Goal: Task Accomplishment & Management: Complete application form

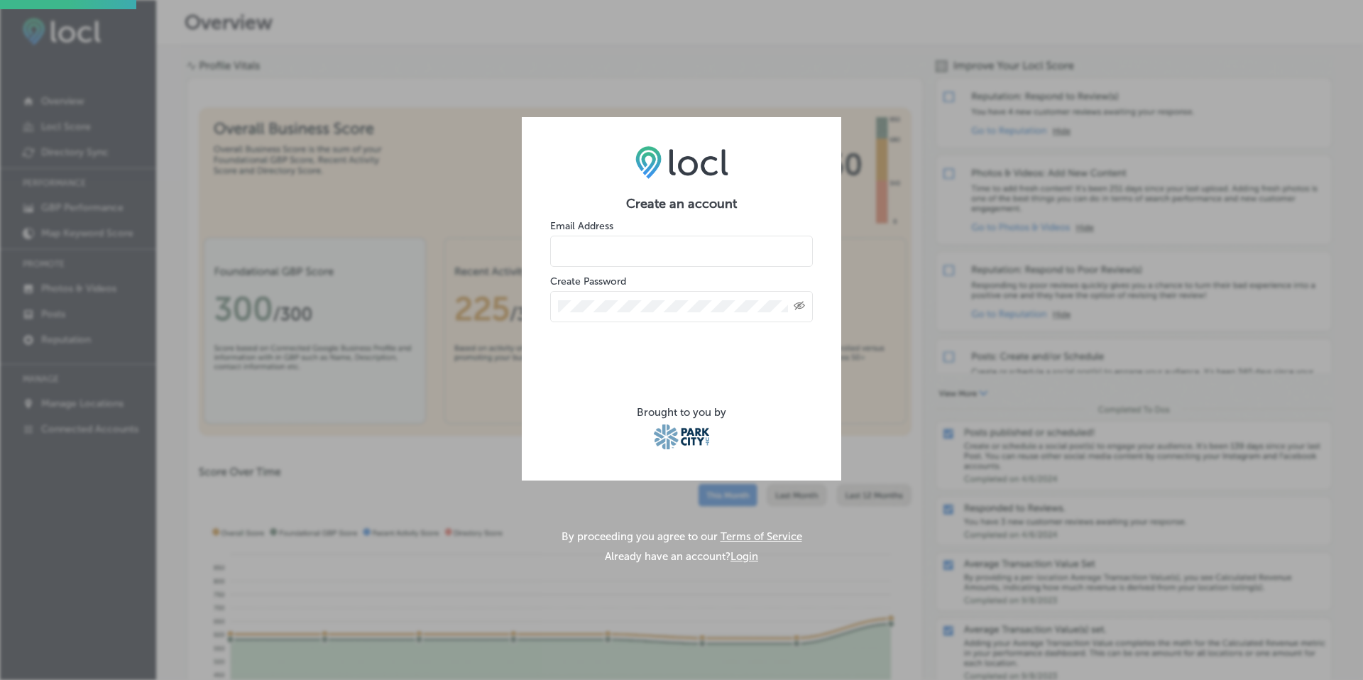
click at [580, 260] on input "email" at bounding box center [681, 251] width 263 height 31
type input "jon@topshelfutah.com"
click at [799, 306] on icon "Created with Sketch." at bounding box center [799, 305] width 11 height 9
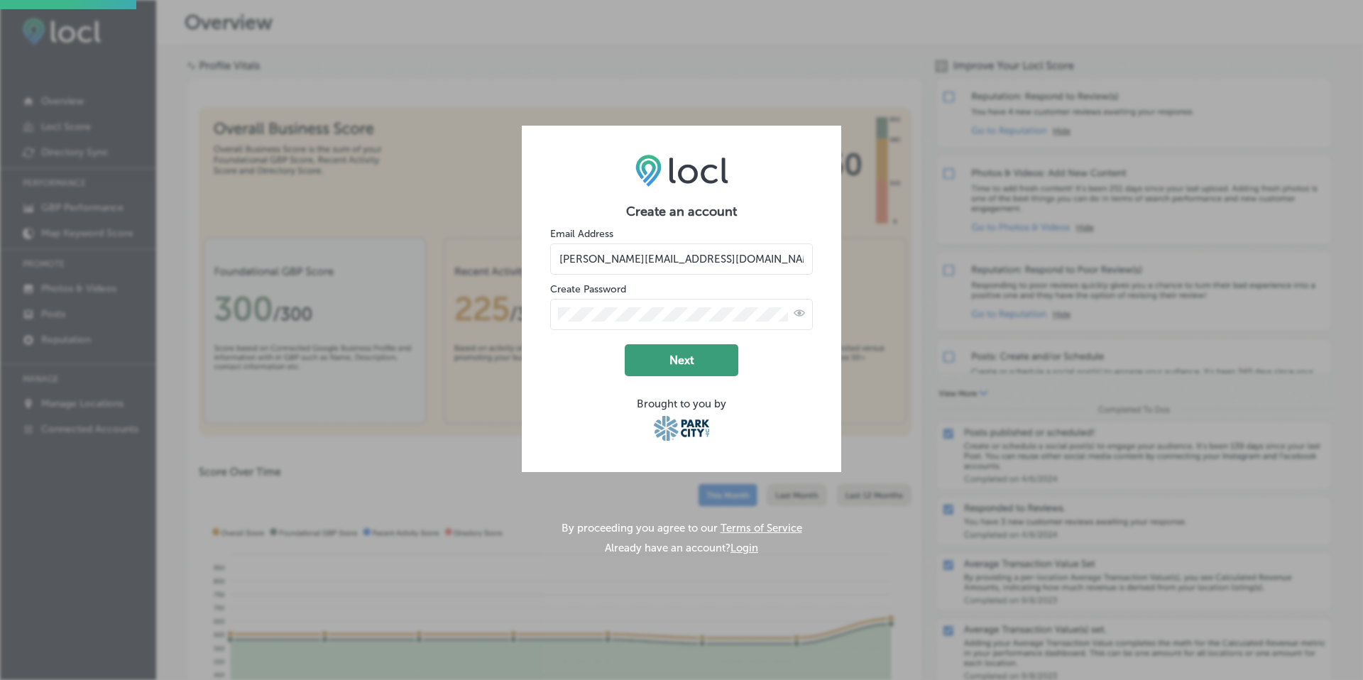
click at [706, 364] on button "Next" at bounding box center [682, 360] width 114 height 32
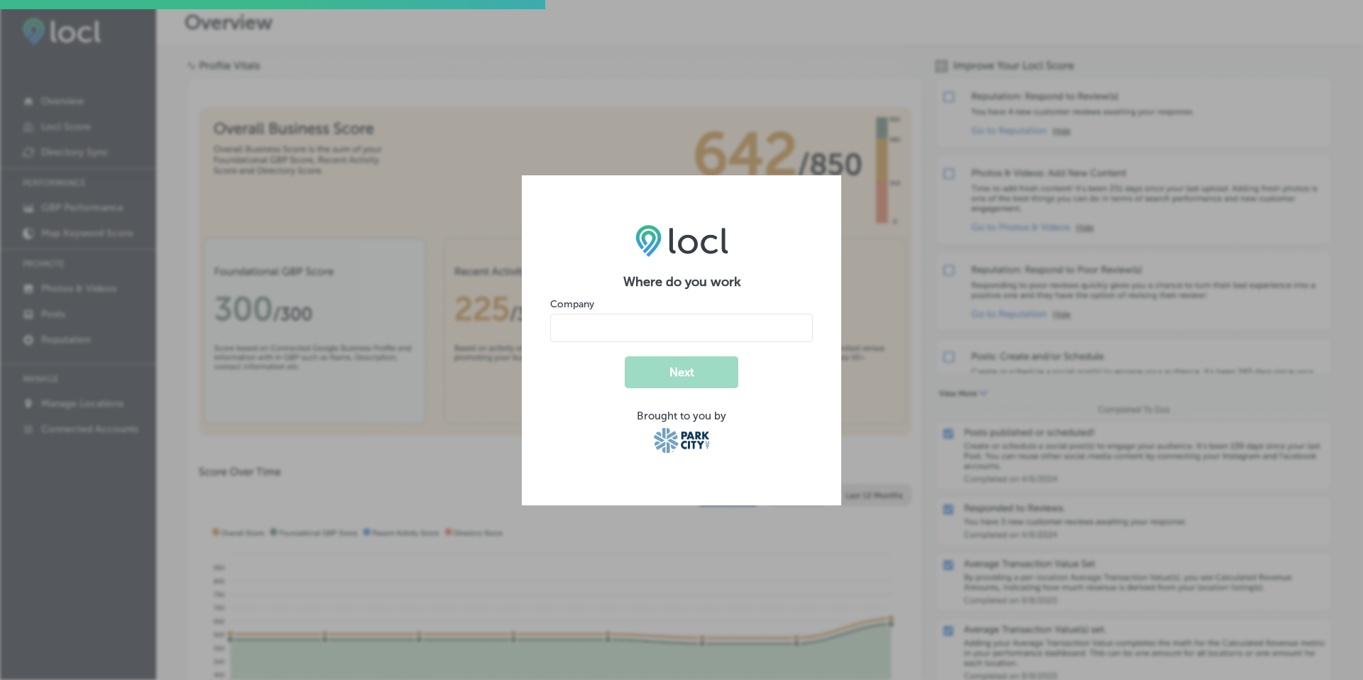
click at [619, 330] on input "name" at bounding box center [681, 328] width 263 height 28
type input "Top Shelf Utah"
click at [649, 359] on button "Next" at bounding box center [682, 372] width 114 height 32
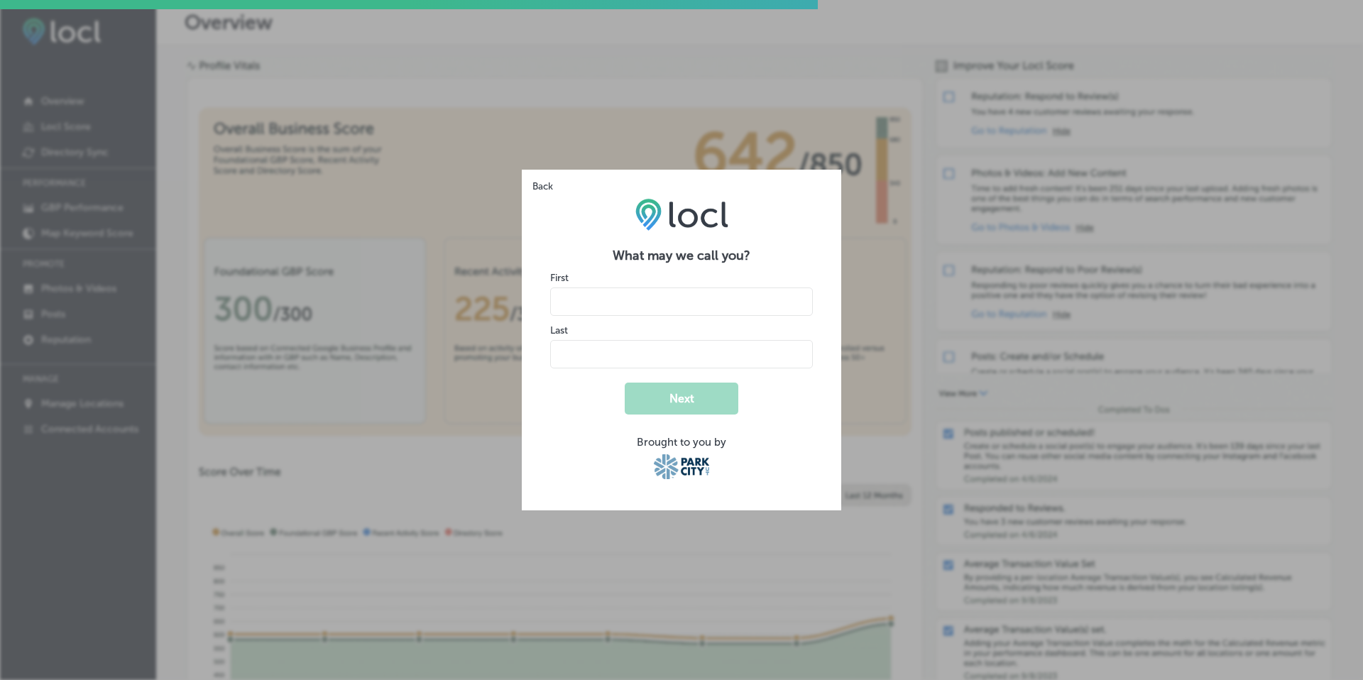
click at [573, 302] on input "name" at bounding box center [681, 302] width 263 height 28
type input "[PERSON_NAME]"
type input "Pineau"
click at [806, 394] on form "What may we call you? First Last Next Brought to you by" at bounding box center [681, 365] width 263 height 234
click at [722, 394] on button "Next" at bounding box center [682, 399] width 114 height 32
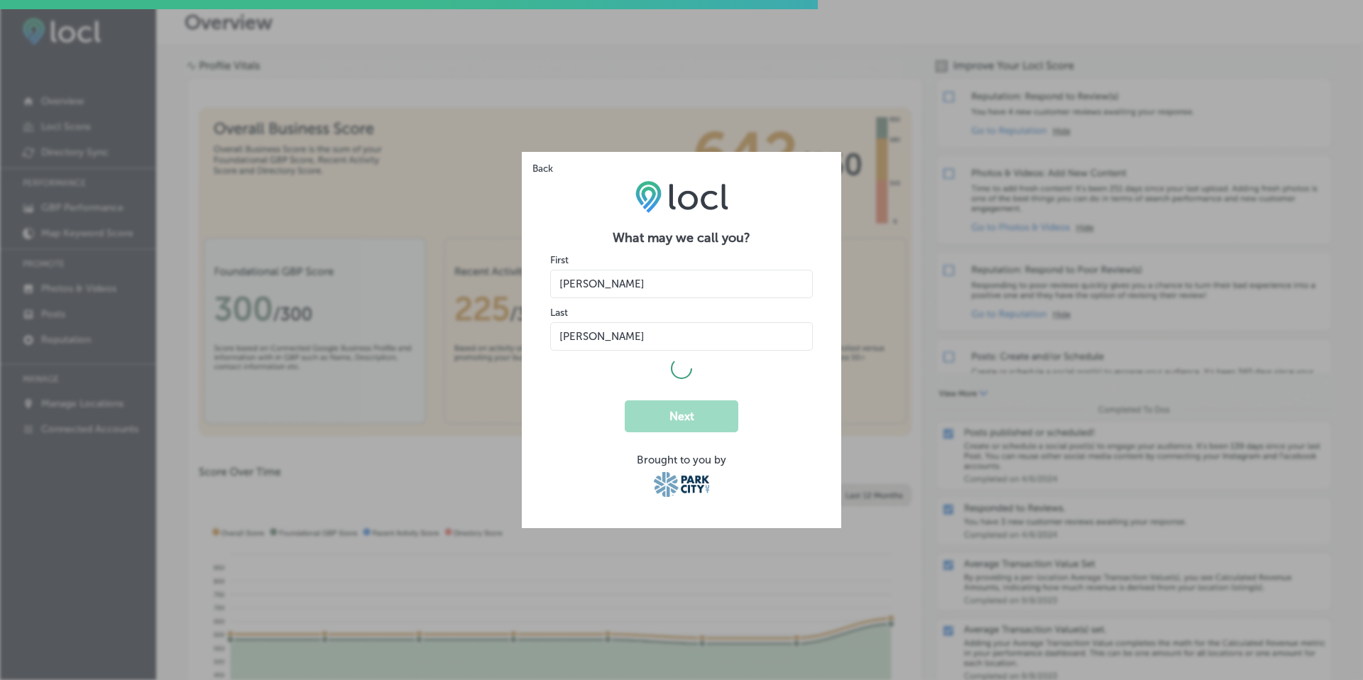
select select "US"
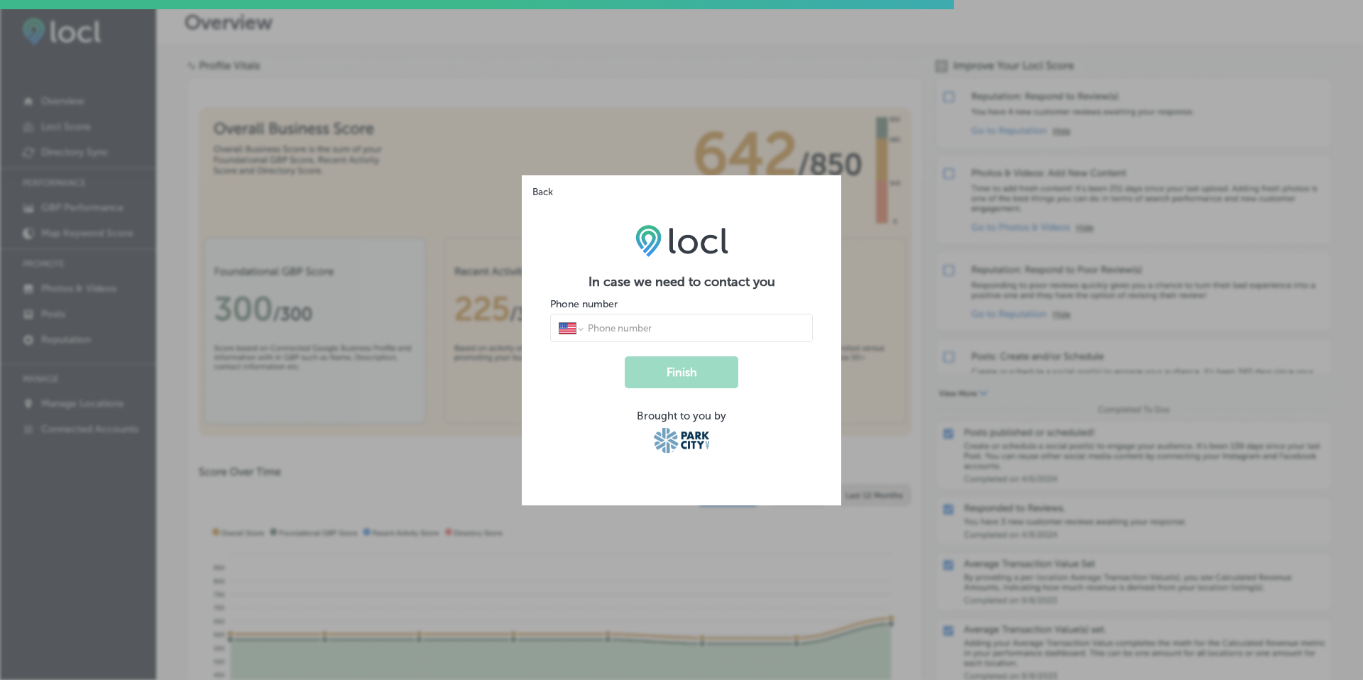
click at [660, 322] on input "tel" at bounding box center [695, 328] width 218 height 13
click at [611, 334] on div "International Afghanistan Åland Islands Albania Algeria American Samoa Andorra …" at bounding box center [681, 328] width 263 height 28
click at [625, 327] on input "tel" at bounding box center [695, 328] width 218 height 13
type input "(435) 940-9131"
click at [656, 380] on button "Finish" at bounding box center [682, 372] width 114 height 32
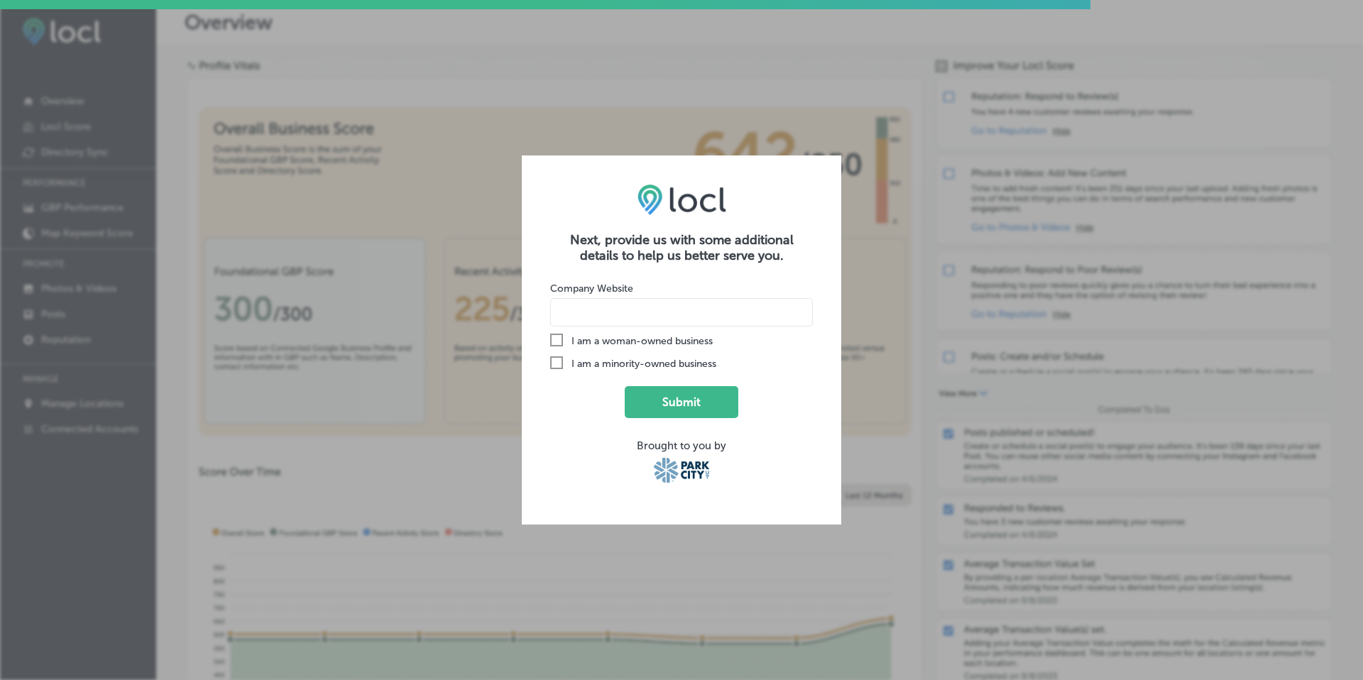
click at [640, 315] on input at bounding box center [681, 312] width 263 height 28
type input "topshelfutah.com"
click at [707, 396] on button "Submit" at bounding box center [682, 402] width 114 height 32
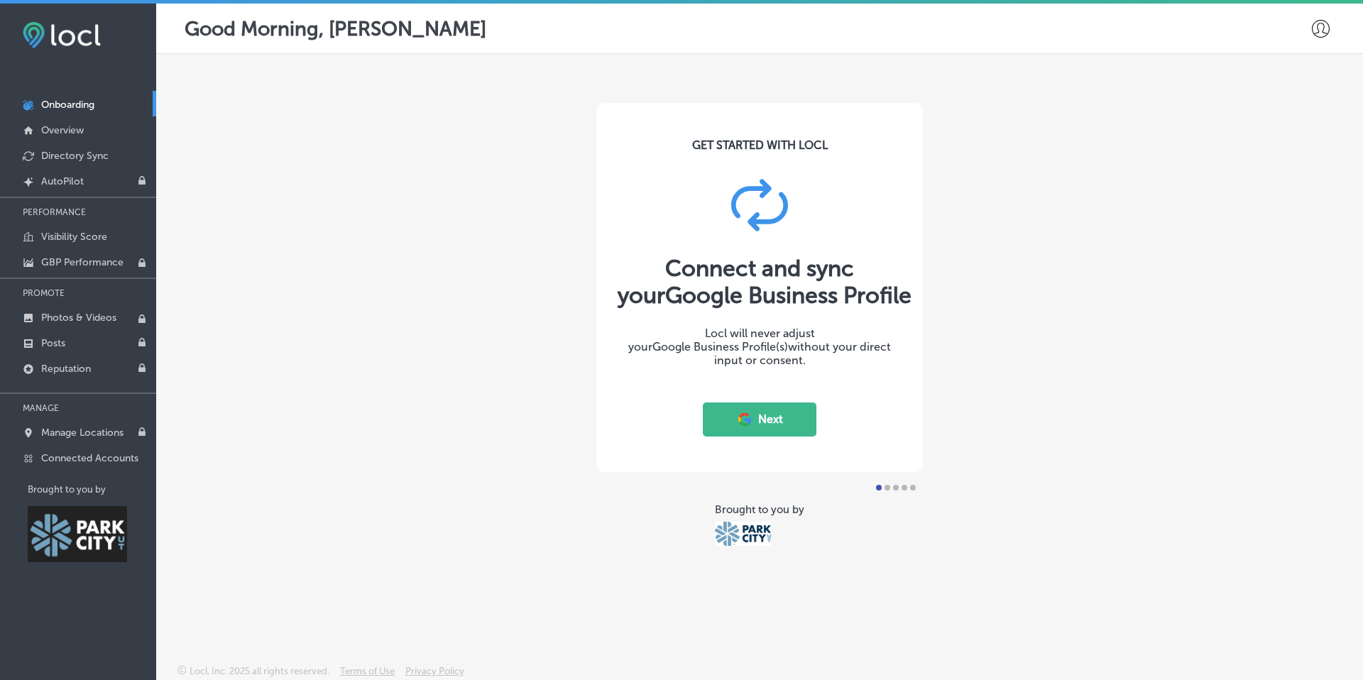
click at [758, 412] on button "Next" at bounding box center [760, 420] width 114 height 34
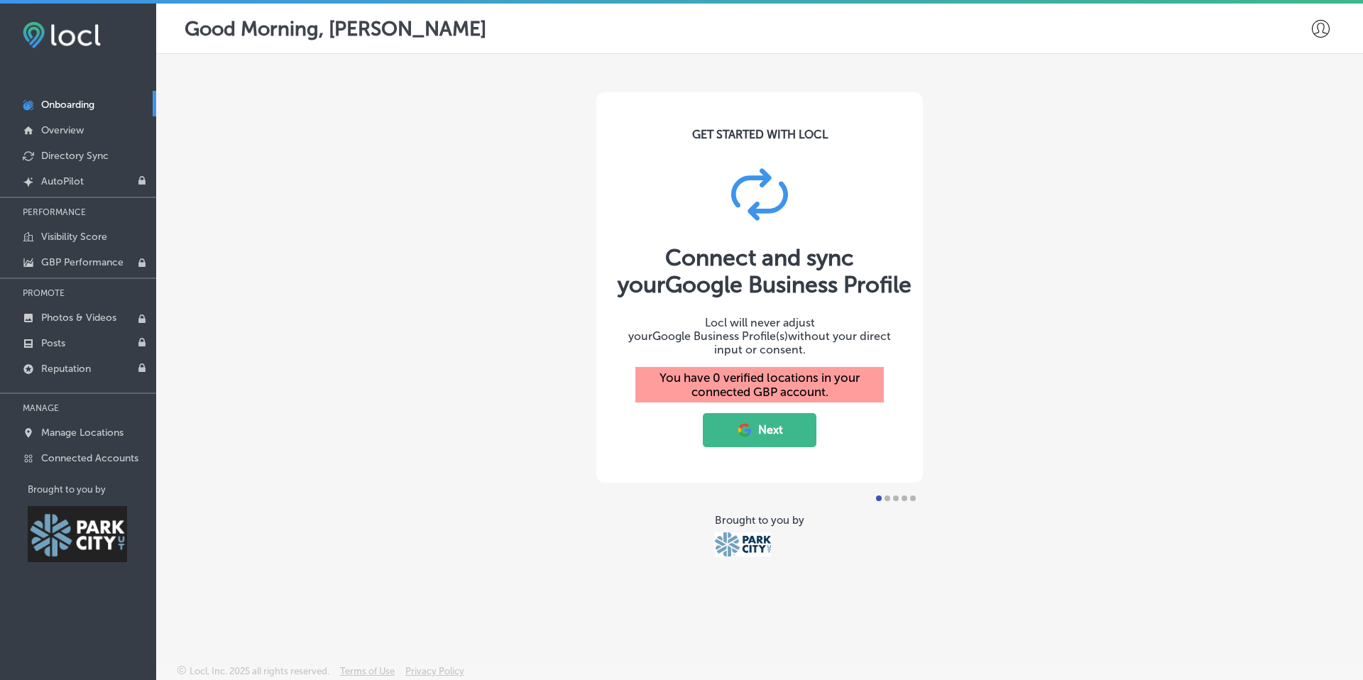
click at [728, 415] on button "Next" at bounding box center [760, 430] width 114 height 34
click at [761, 429] on button "Next" at bounding box center [760, 430] width 114 height 34
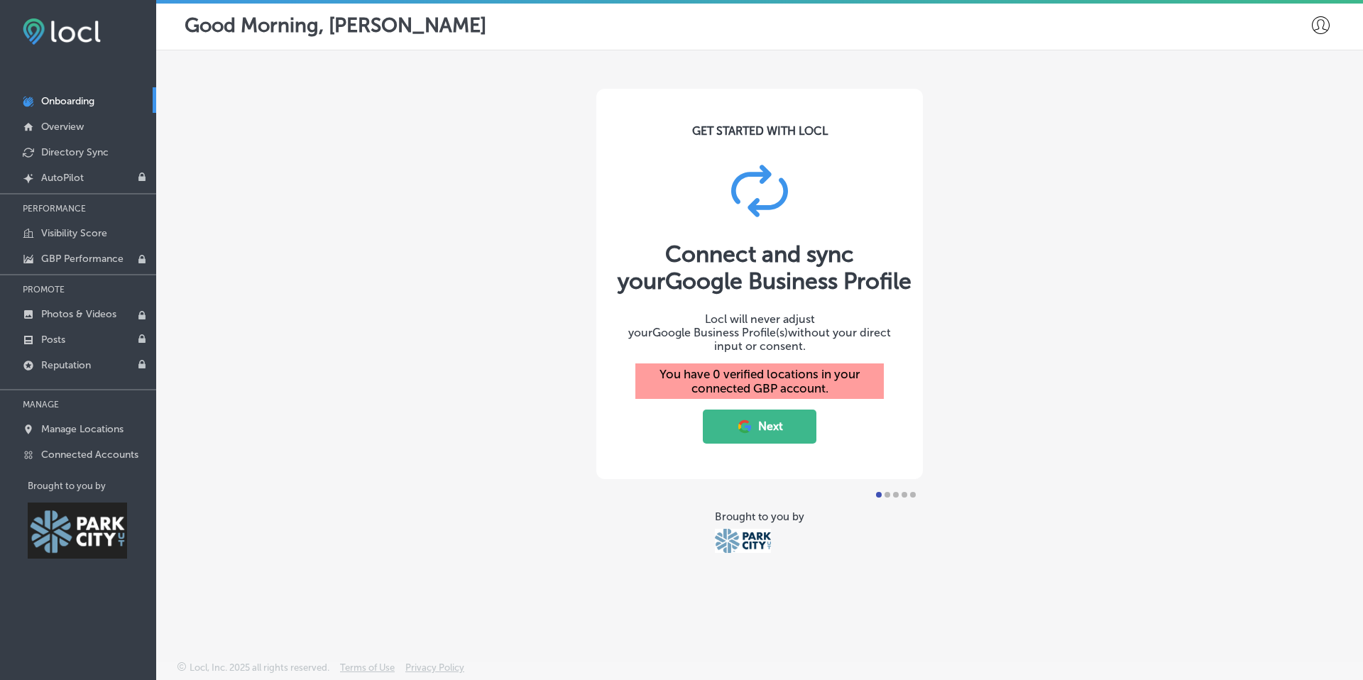
click at [776, 412] on button "Next" at bounding box center [760, 427] width 114 height 34
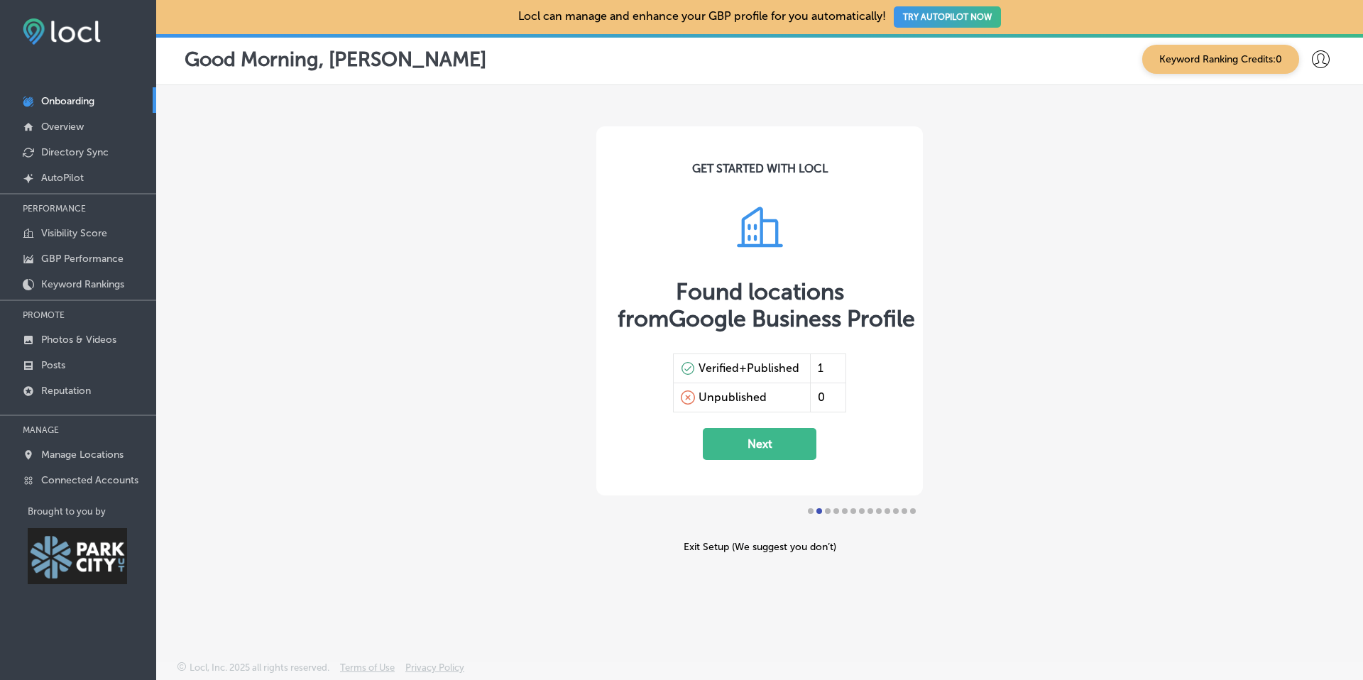
click at [764, 447] on button "Next" at bounding box center [760, 444] width 114 height 32
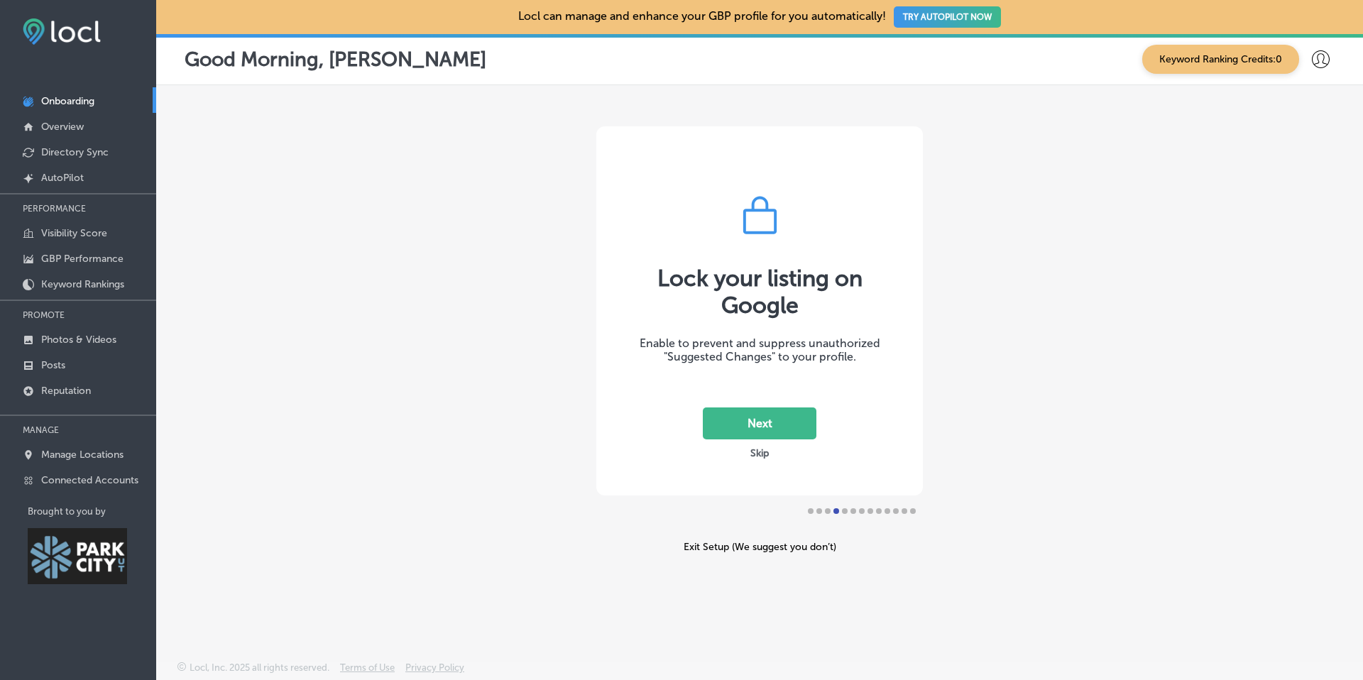
click at [791, 420] on button "Next" at bounding box center [760, 424] width 114 height 32
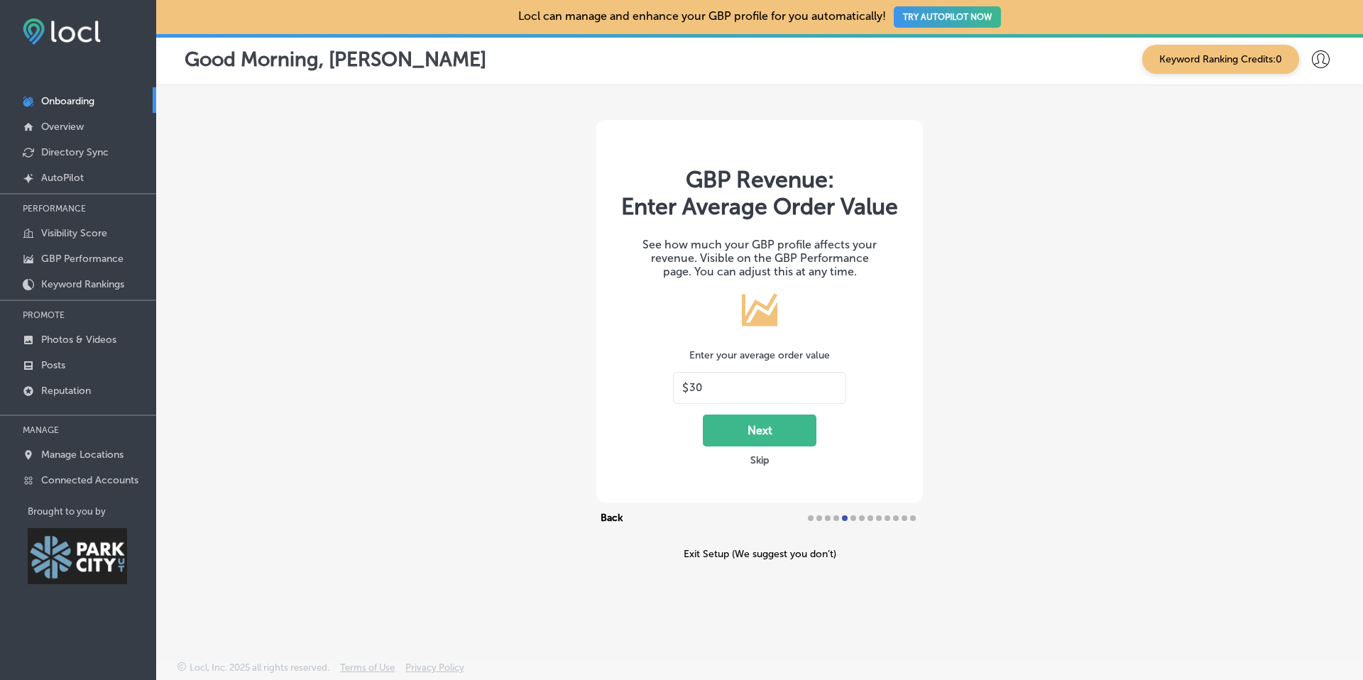
click at [759, 466] on button "Skip" at bounding box center [759, 460] width 27 height 13
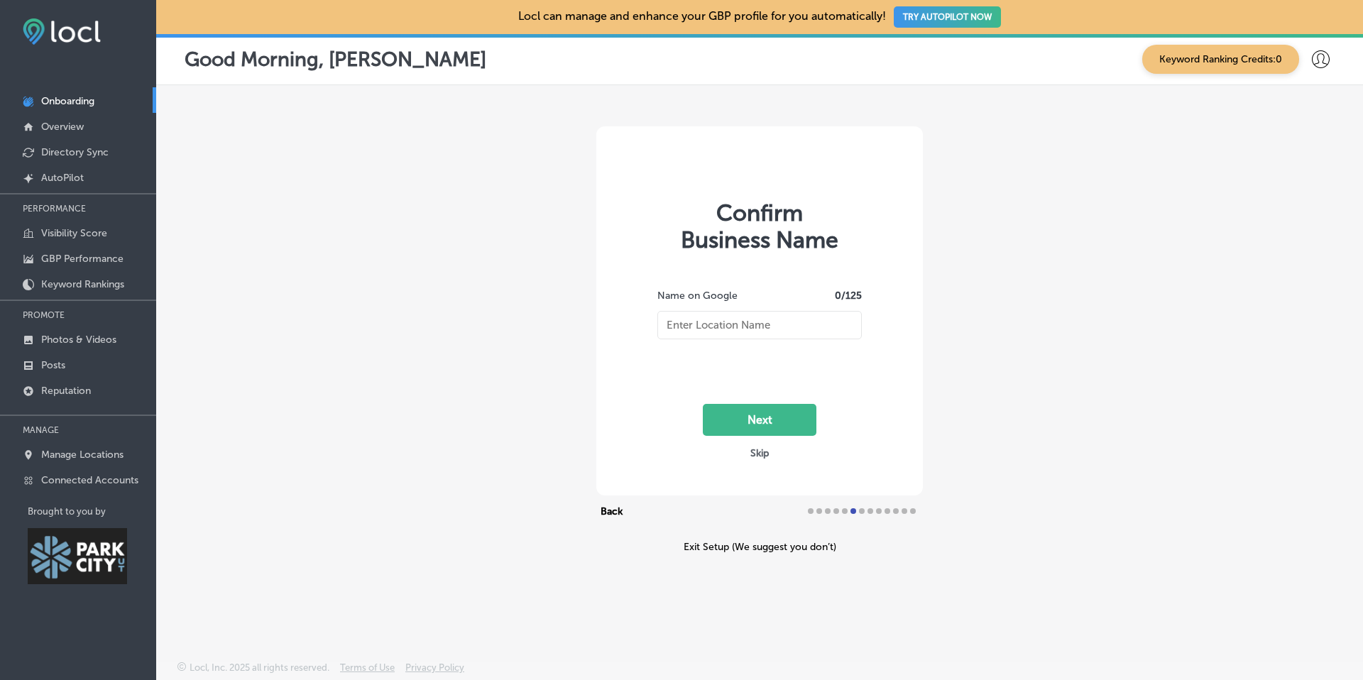
type input "Top Shelf Services"
click at [796, 417] on button "Next" at bounding box center [760, 420] width 114 height 32
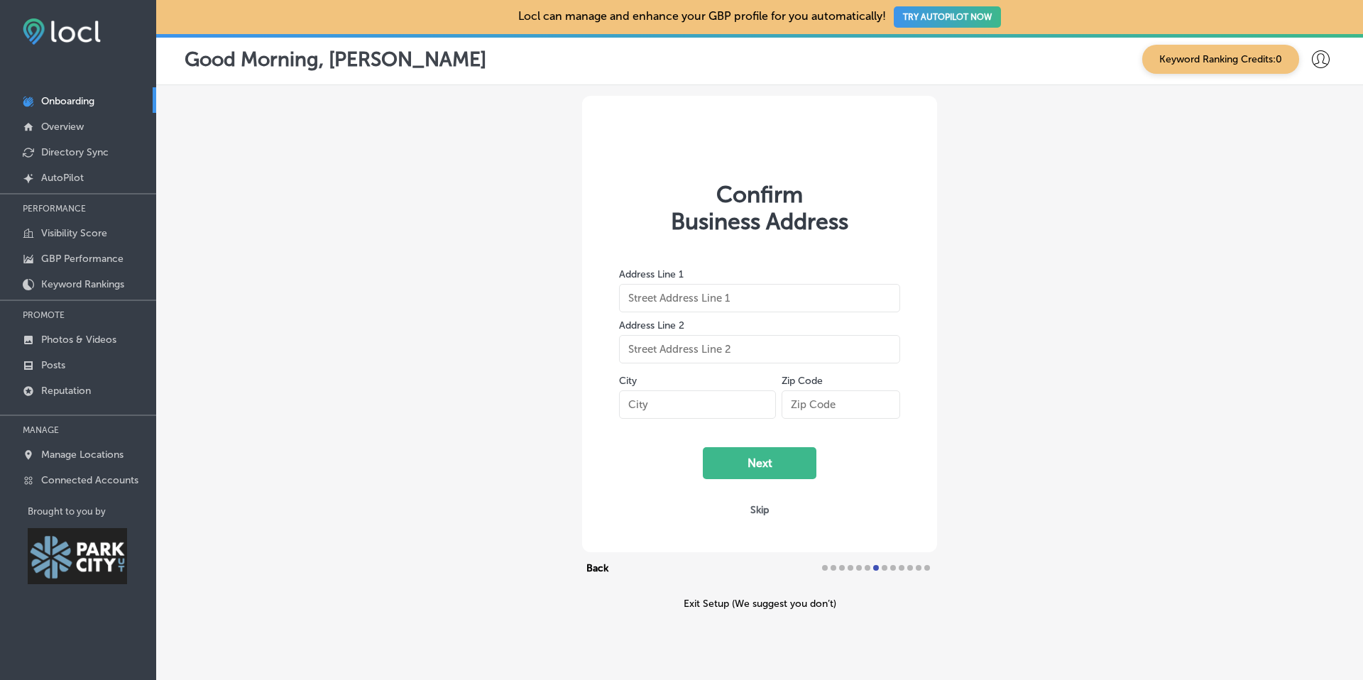
type input "6436 North Business Loop Road #C"
type input "[GEOGRAPHIC_DATA]"
type input "84098"
drag, startPoint x: 802, startPoint y: 302, endPoint x: 817, endPoint y: 303, distance: 15.0
click at [817, 303] on input "6436 North Business Loop Road #C" at bounding box center [759, 298] width 281 height 28
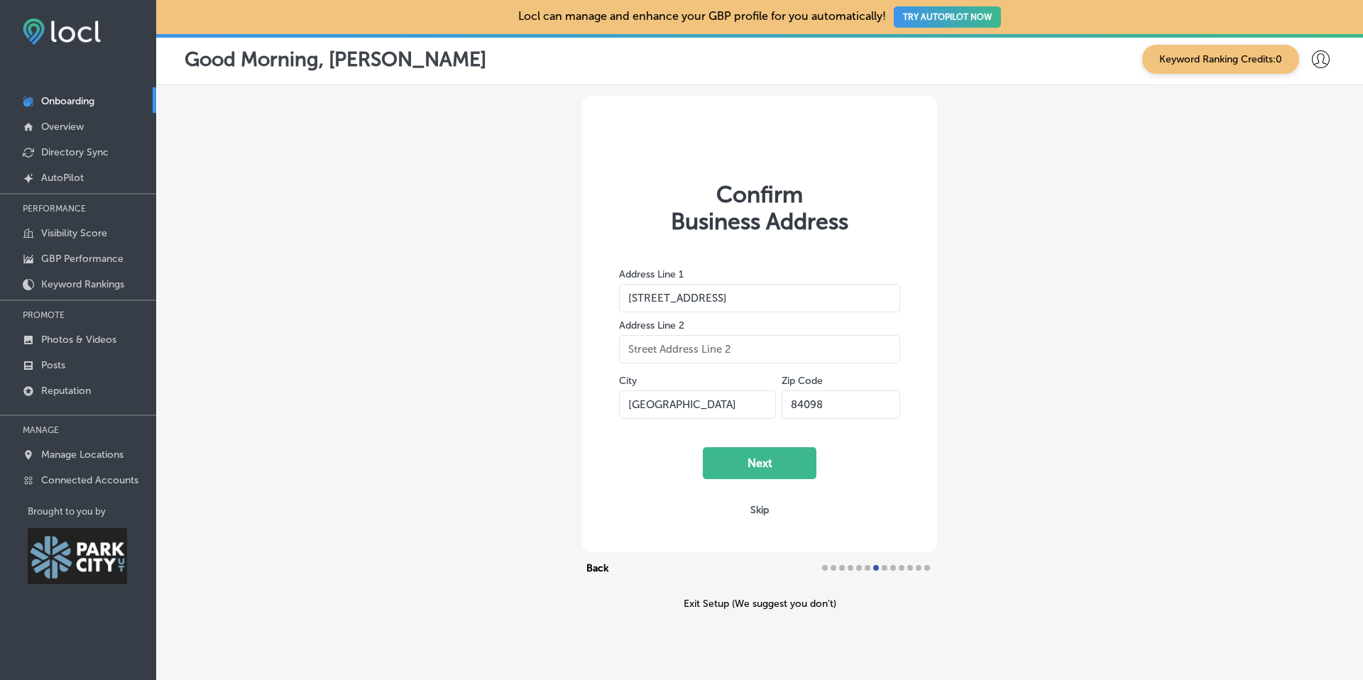
type input "[STREET_ADDRESS]"
type input "Suite C"
click at [799, 471] on button "Next" at bounding box center [760, 463] width 114 height 32
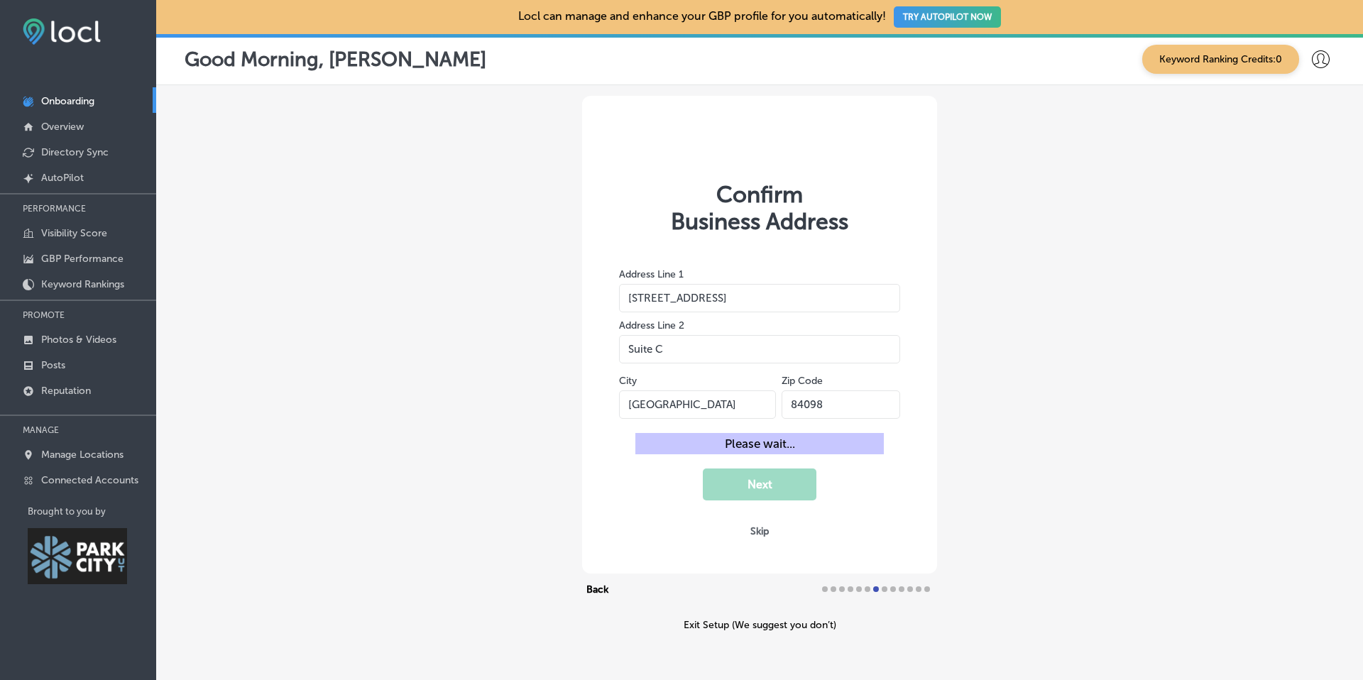
select select "US"
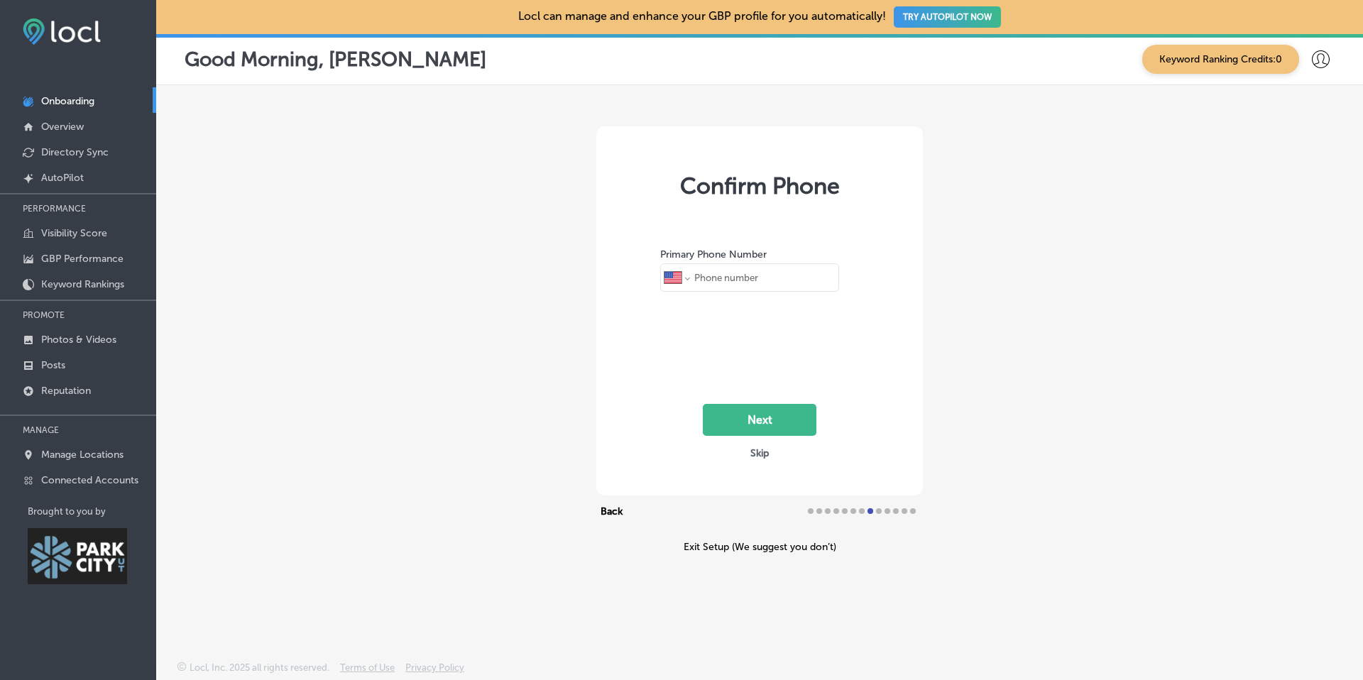
type input "[PHONE_NUMBER]"
click at [768, 427] on button "Next" at bounding box center [760, 420] width 114 height 32
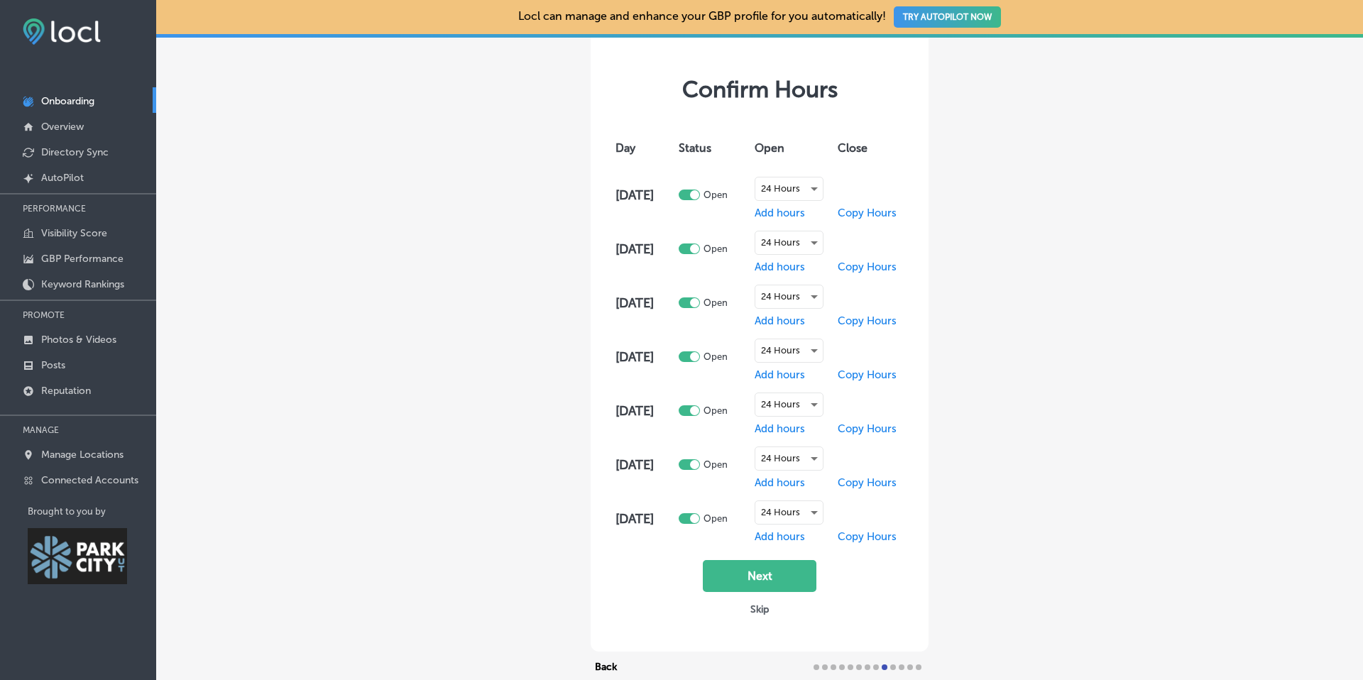
scroll to position [80, 0]
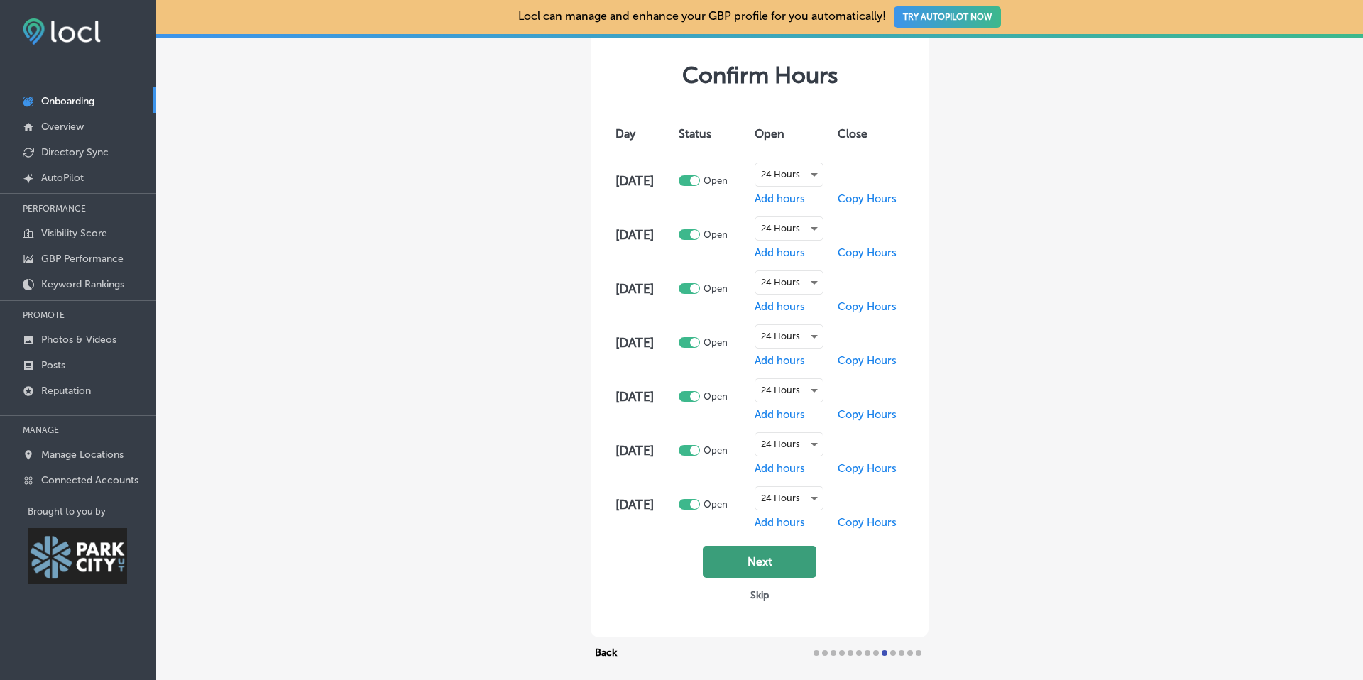
click at [779, 577] on button "Next" at bounding box center [760, 562] width 114 height 32
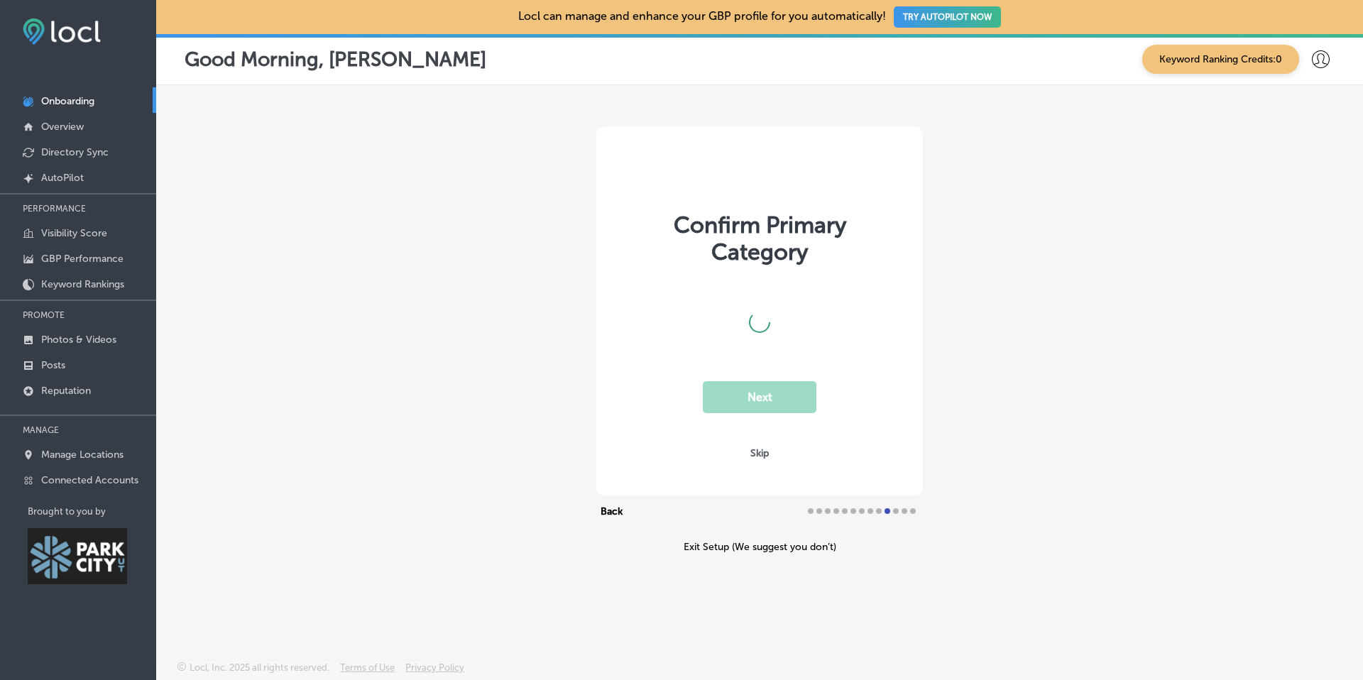
scroll to position [0, 0]
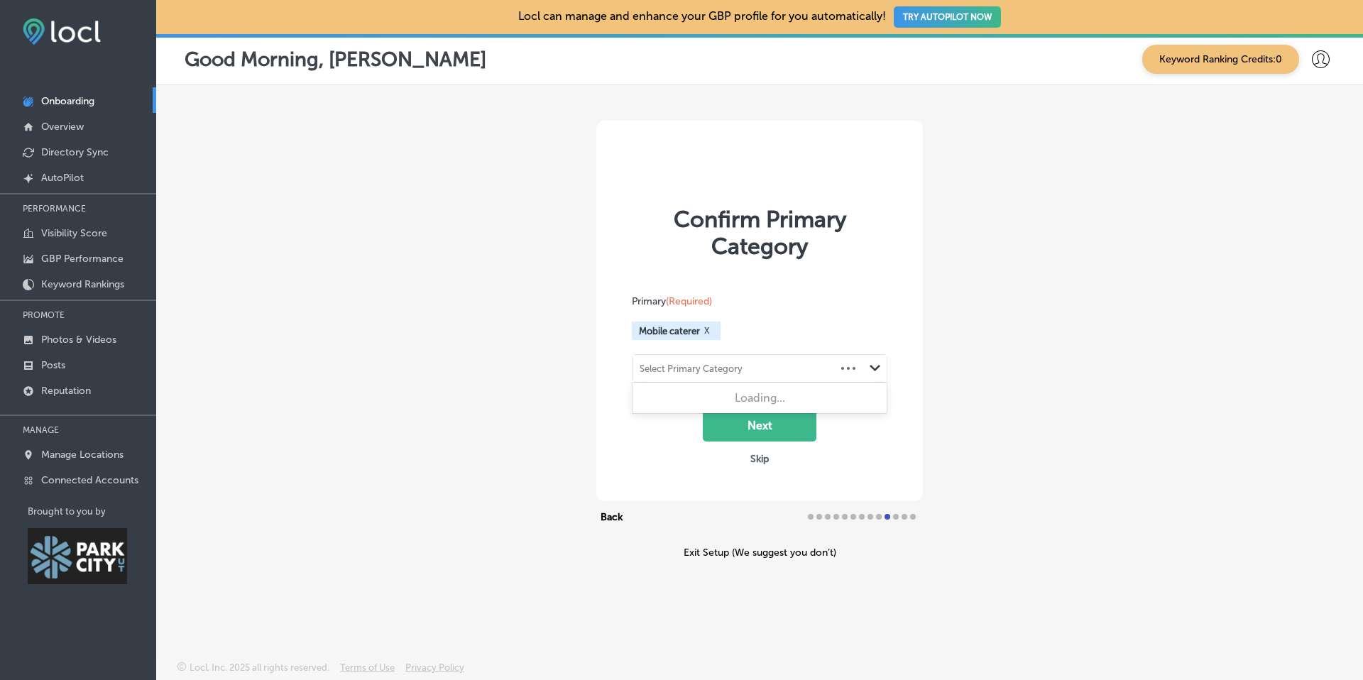
click at [679, 371] on div "Select Primary Category" at bounding box center [691, 369] width 103 height 11
type input "mobile bar"
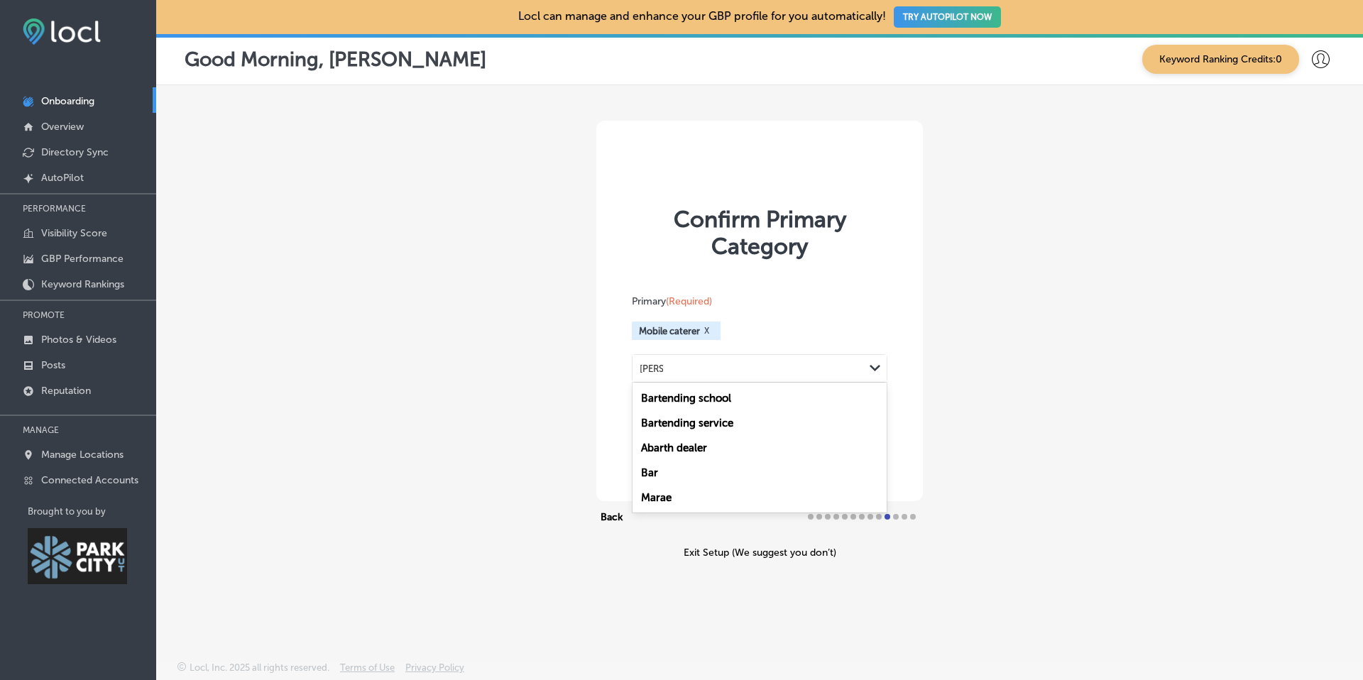
click at [699, 427] on label "Bartending service" at bounding box center [687, 423] width 92 height 13
type input "barte"
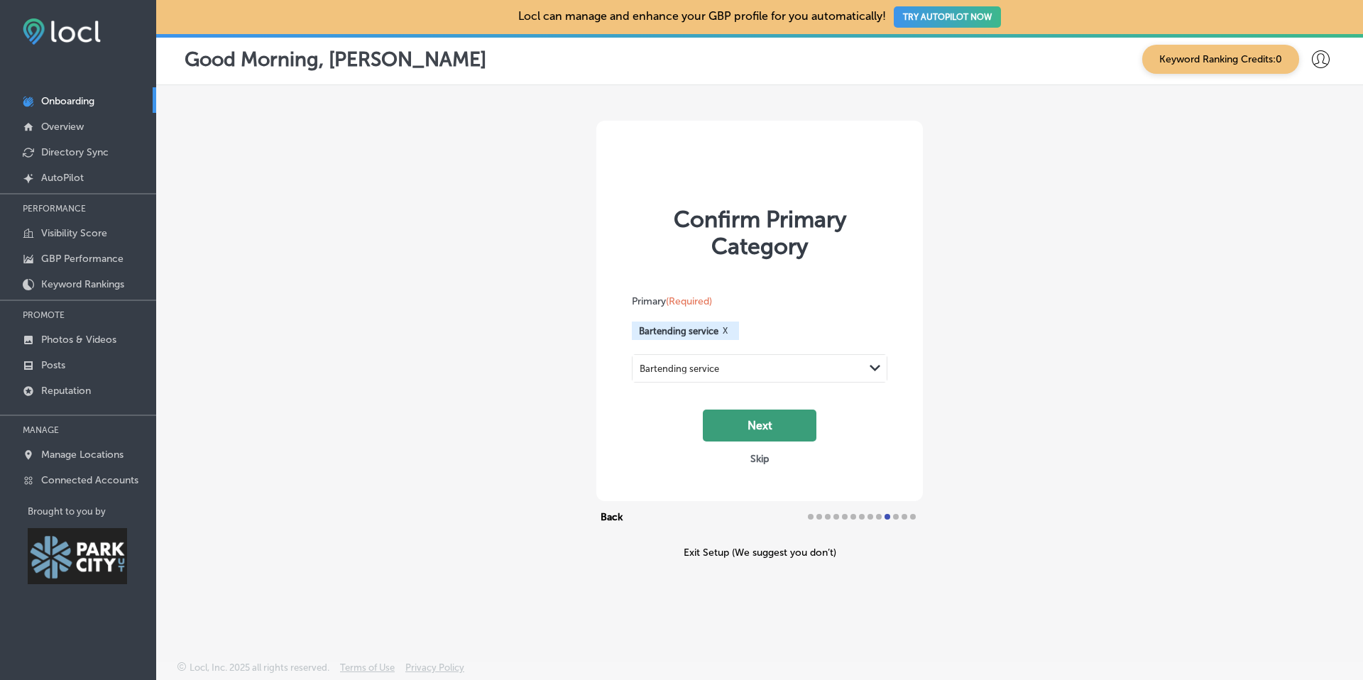
click at [780, 424] on button "Next" at bounding box center [760, 426] width 114 height 32
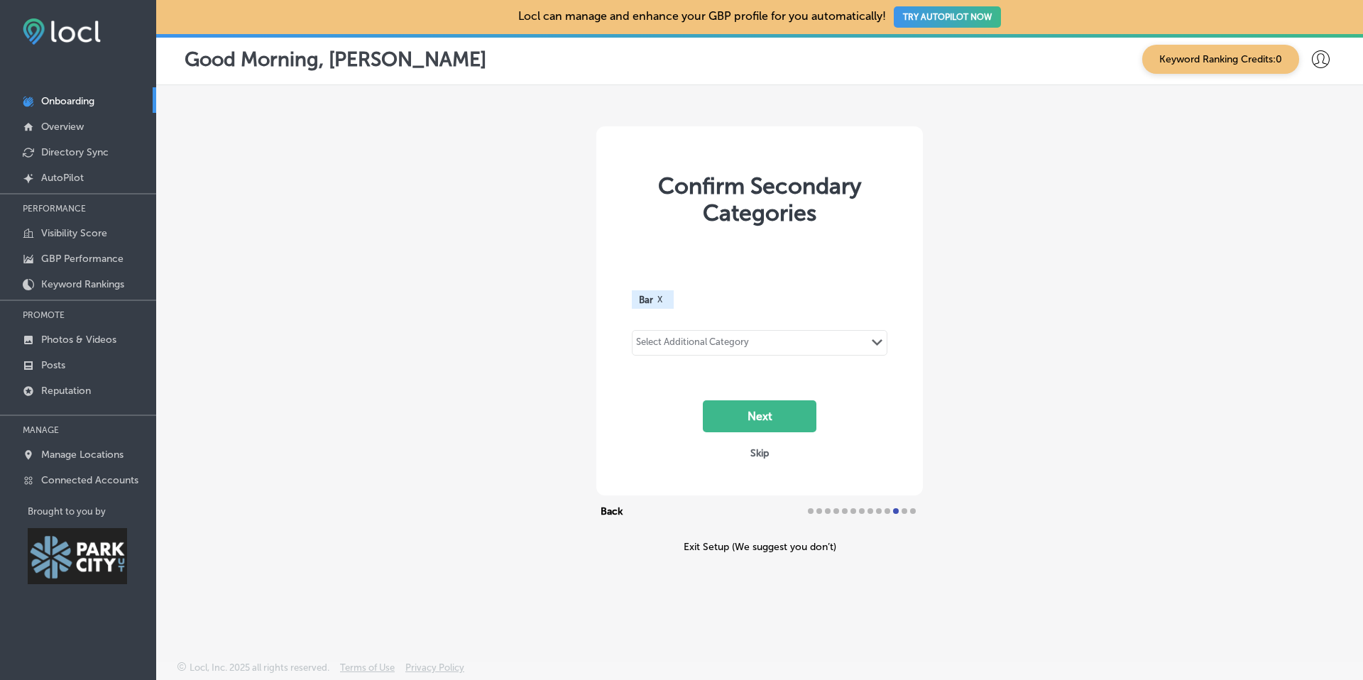
click at [655, 345] on div "Select Additional Category" at bounding box center [692, 345] width 113 height 16
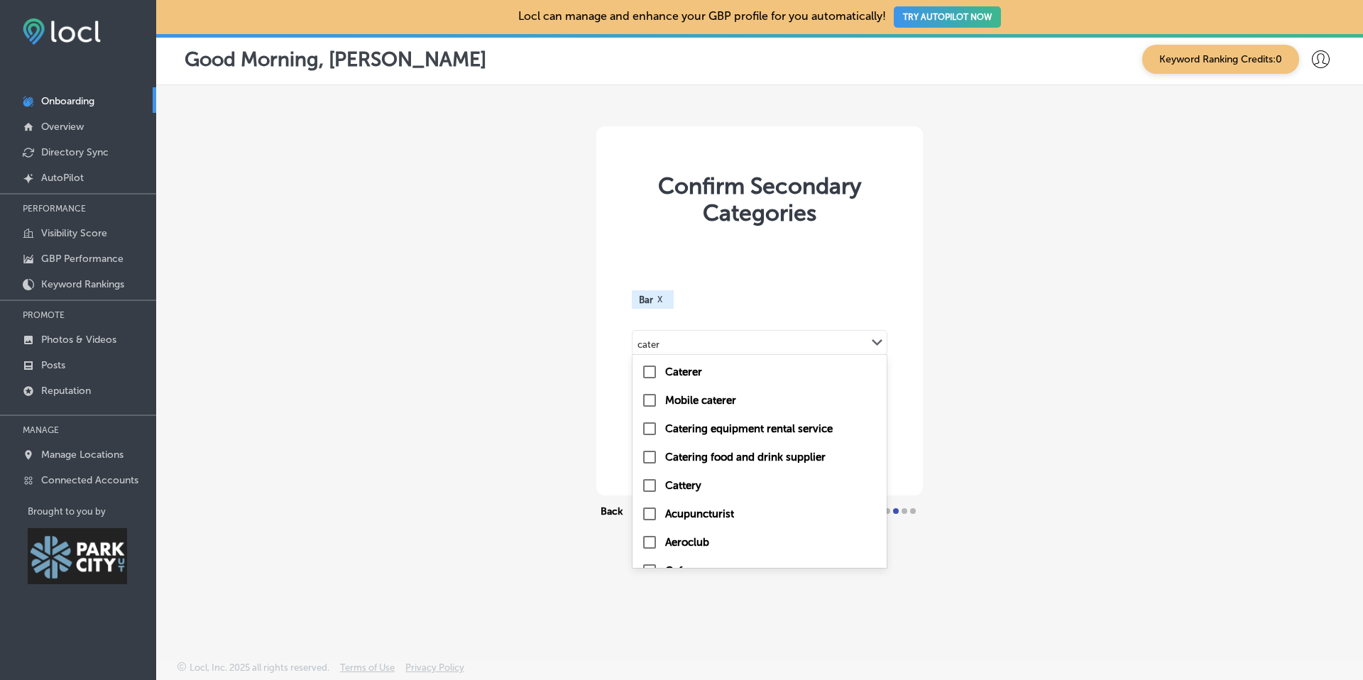
click at [648, 405] on input "checkbox" at bounding box center [649, 400] width 17 height 17
type input "cater"
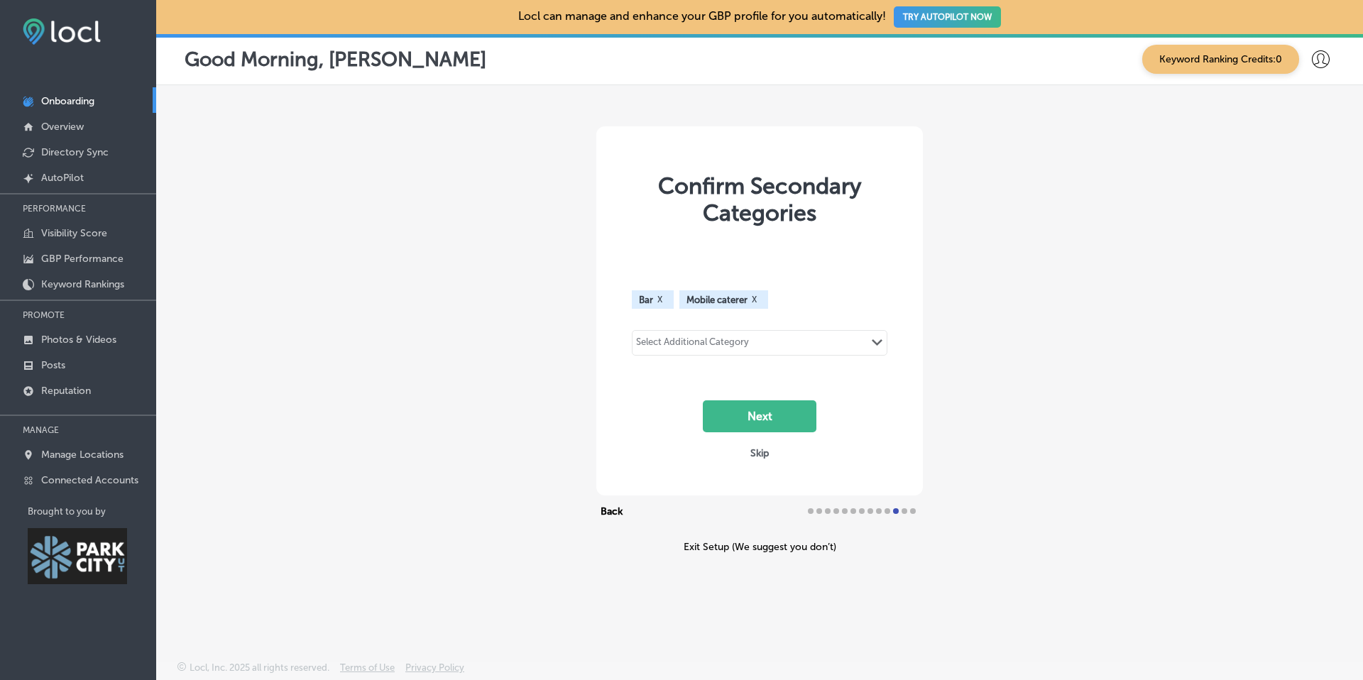
click at [693, 354] on div "Select Additional Category Path Created with Sketch." at bounding box center [760, 343] width 254 height 24
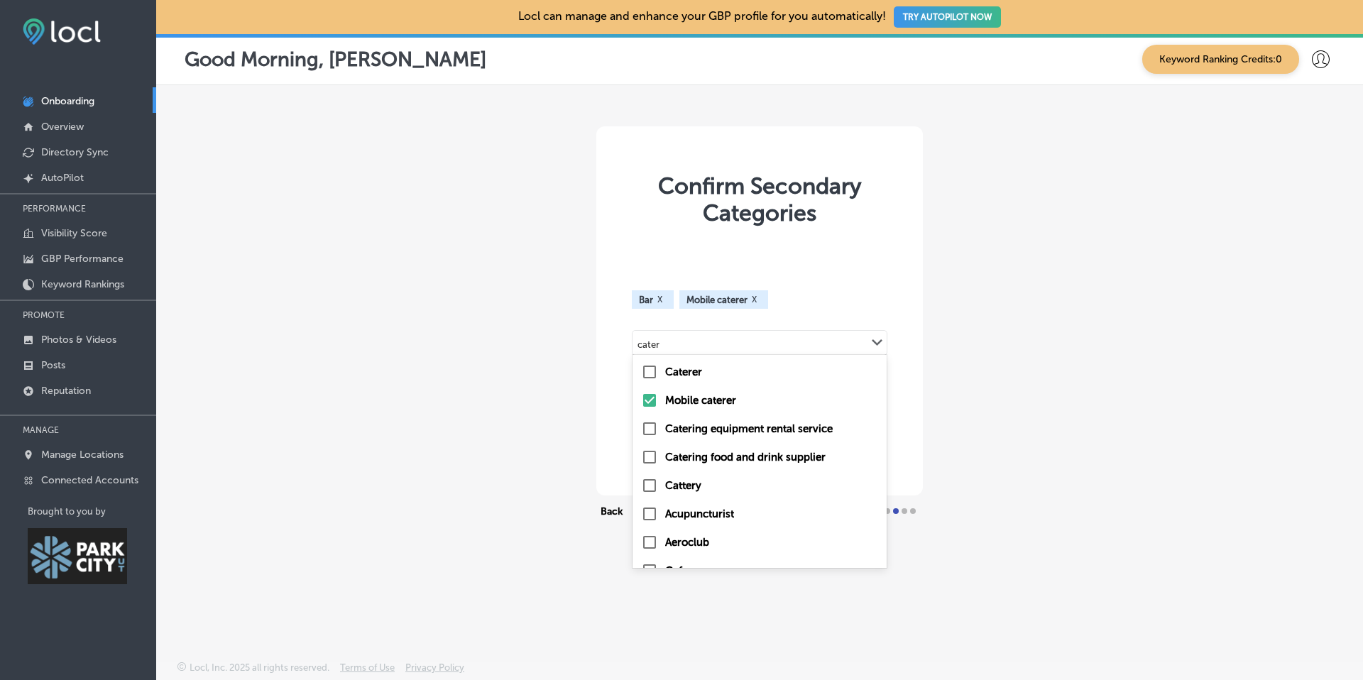
type input "cater"
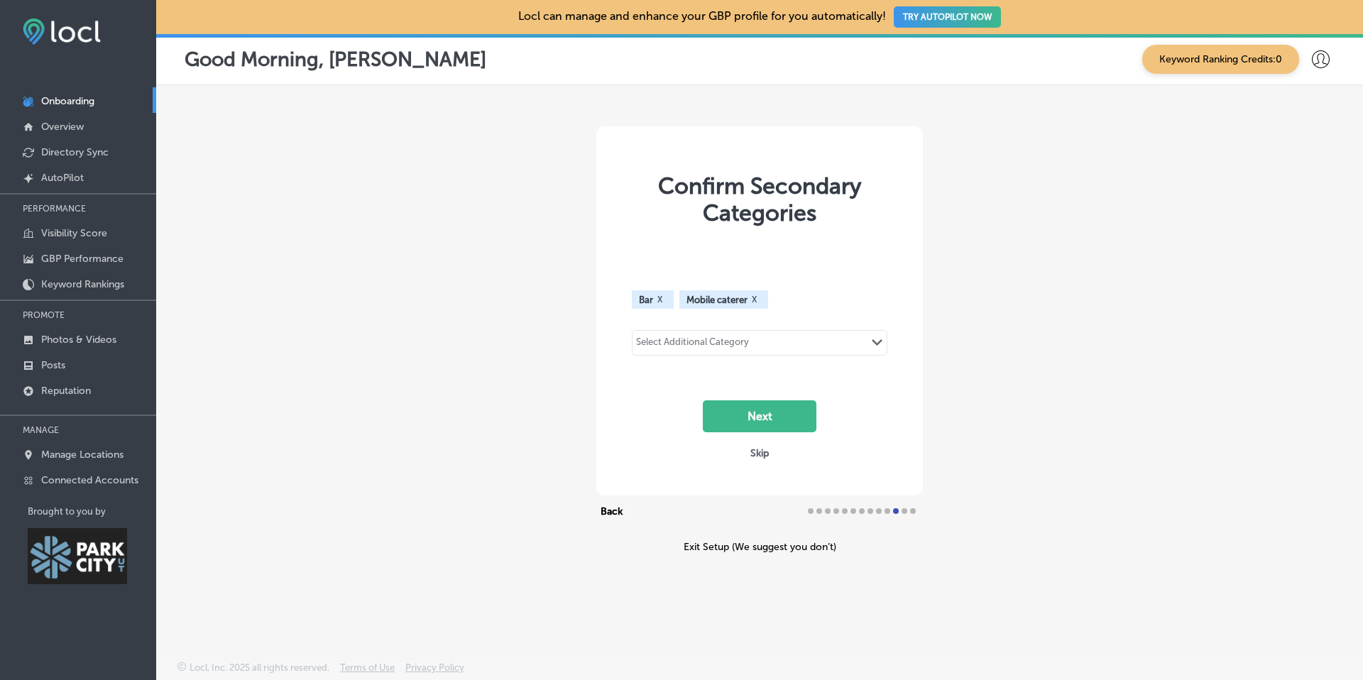
click at [1103, 346] on div "Confirm Secondary Categories Bar X Mobile caterer X Select Additional Category …" at bounding box center [759, 339] width 1207 height 509
click at [812, 420] on button "Next" at bounding box center [760, 416] width 114 height 32
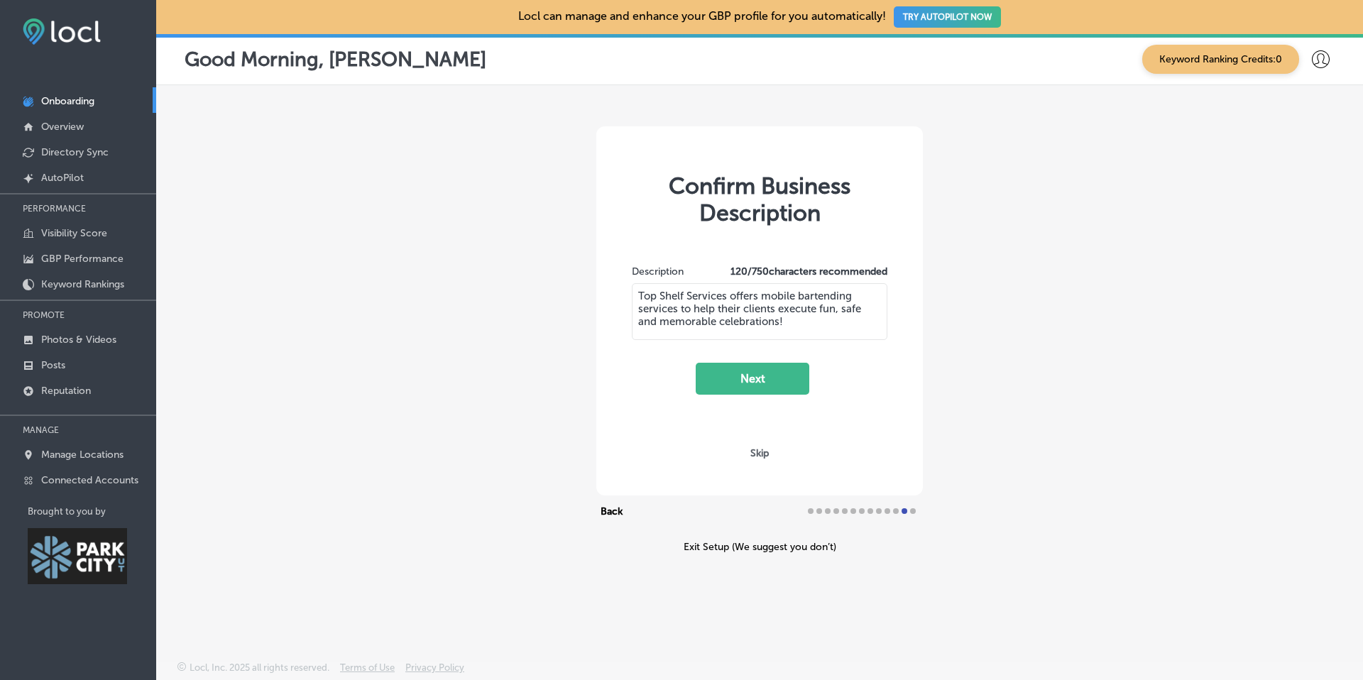
drag, startPoint x: 780, startPoint y: 324, endPoint x: 724, endPoint y: 323, distance: 56.1
click at [719, 323] on textarea "Top Shelf Services offers mobile bartending services to help their clients exec…" at bounding box center [760, 311] width 256 height 57
type textarea "Top Shelf Services offers mobile bartending services to help their clients exec…"
click at [777, 381] on button "Next" at bounding box center [753, 379] width 114 height 32
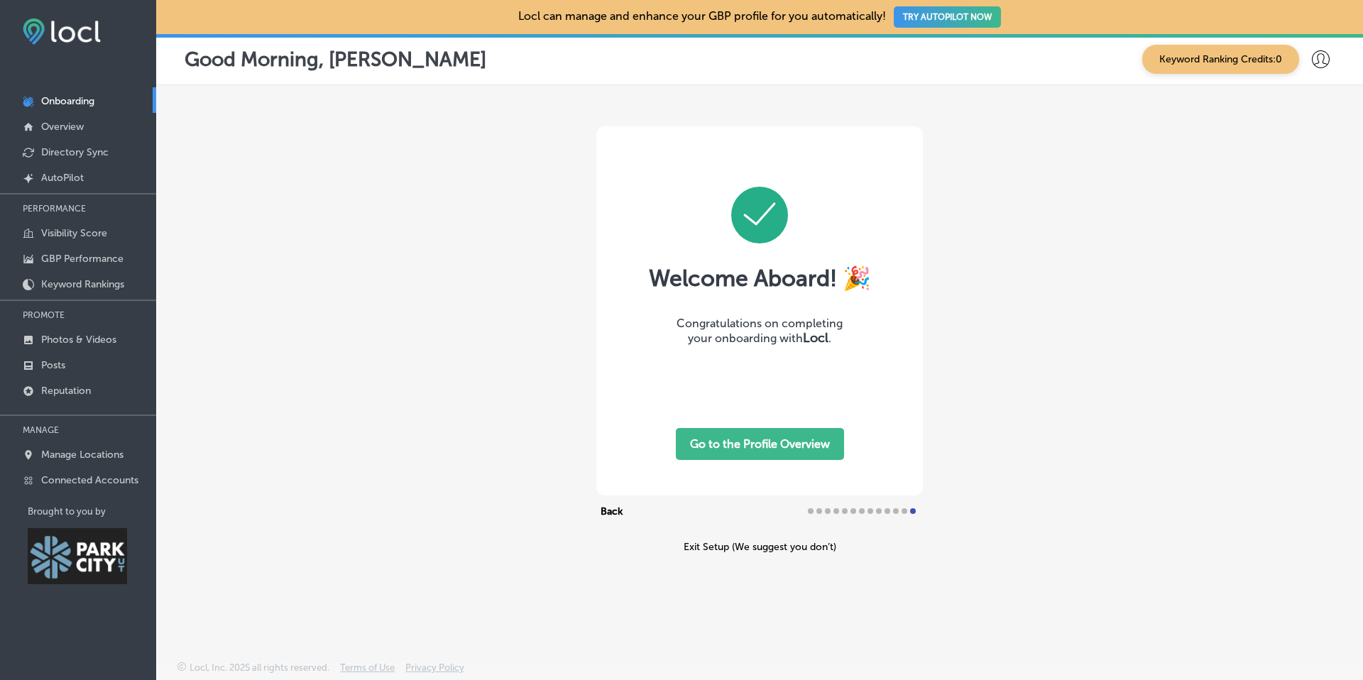
click at [778, 443] on button "Go to the Profile Overview" at bounding box center [760, 444] width 168 height 32
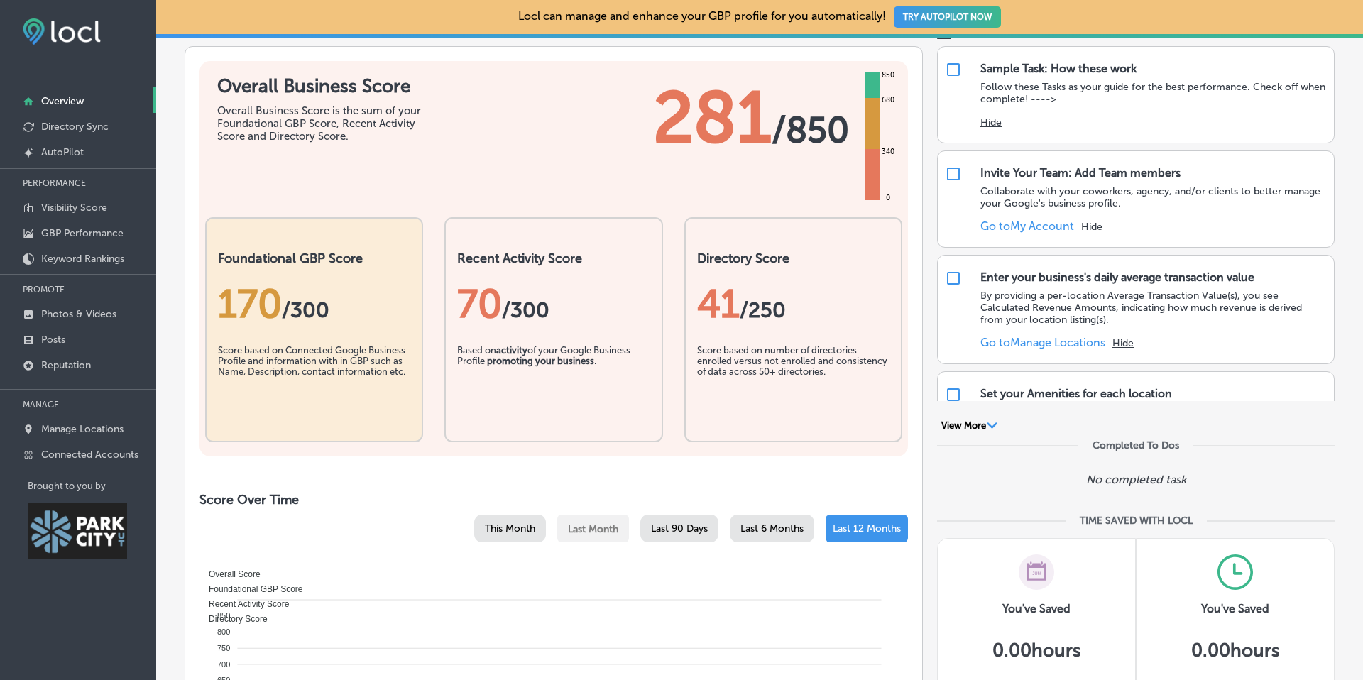
scroll to position [115, 0]
click at [548, 320] on div "70 /300" at bounding box center [553, 302] width 192 height 47
click at [504, 304] on span "/300" at bounding box center [526, 309] width 48 height 26
click at [488, 302] on div "70 /300" at bounding box center [553, 302] width 192 height 47
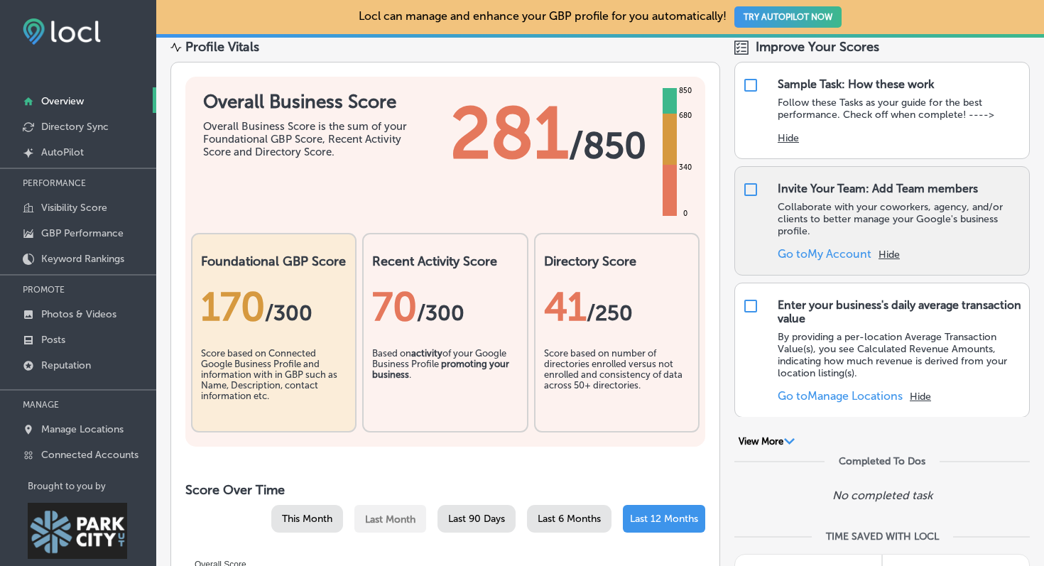
scroll to position [82, 0]
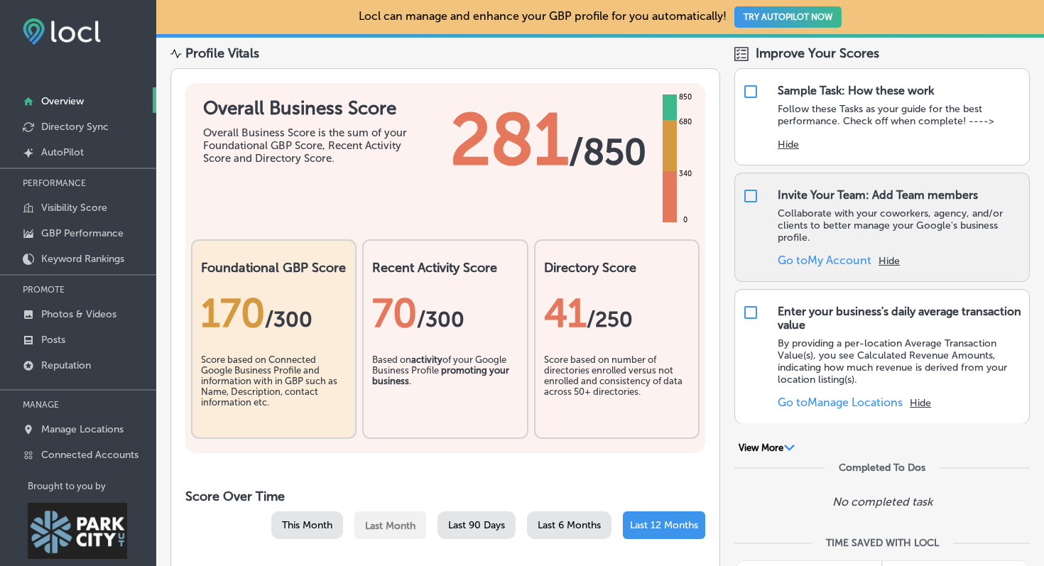
click at [749, 199] on input "checkbox" at bounding box center [750, 195] width 17 height 17
checkbox input "false"
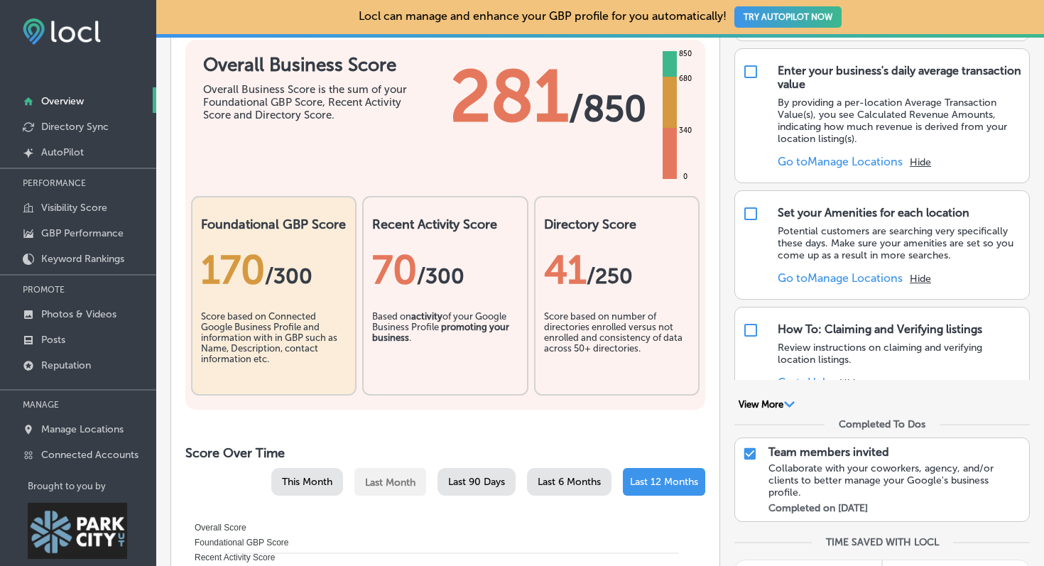
scroll to position [126, 0]
drag, startPoint x: 855, startPoint y: 488, endPoint x: 787, endPoint y: 477, distance: 68.3
click at [854, 488] on div "Collaborate with your coworkers, agency, and/or clients to better manage your G…" at bounding box center [894, 480] width 253 height 36
click at [753, 451] on input "checkbox" at bounding box center [750, 452] width 16 height 17
checkbox input "true"
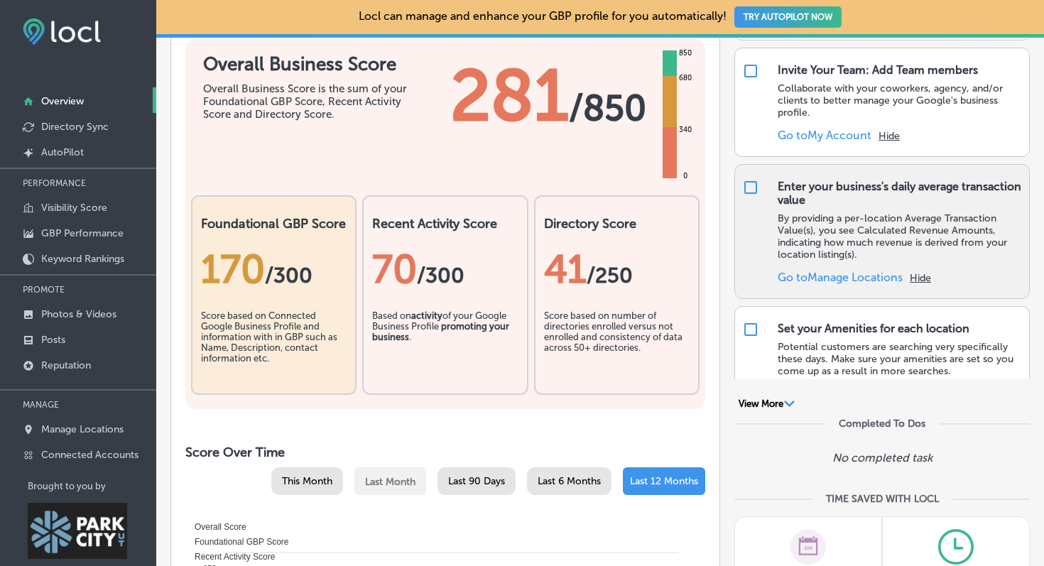
click at [821, 273] on link "Go to Manage Locations" at bounding box center [839, 277] width 125 height 13
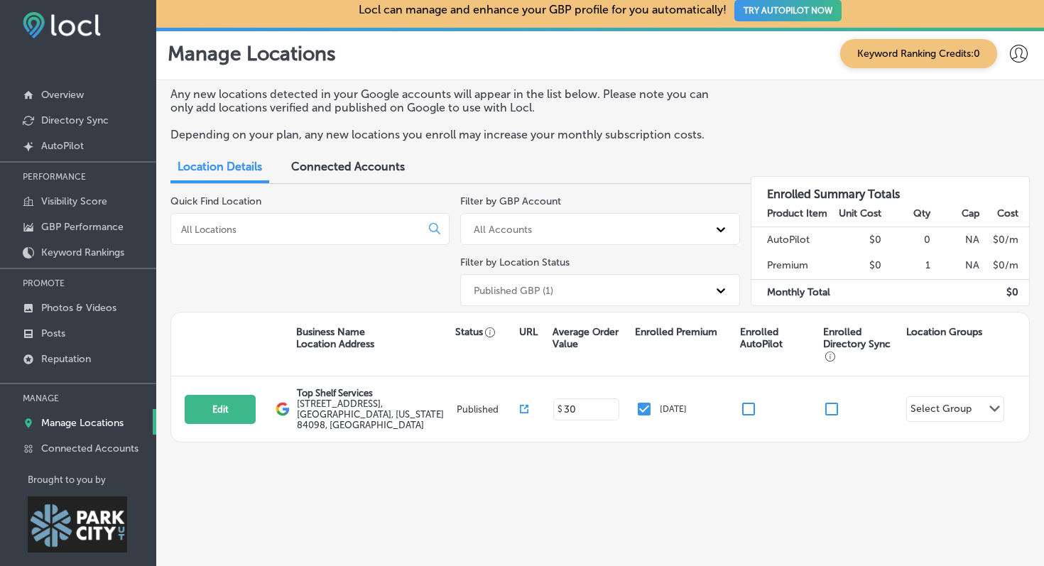
scroll to position [21, 0]
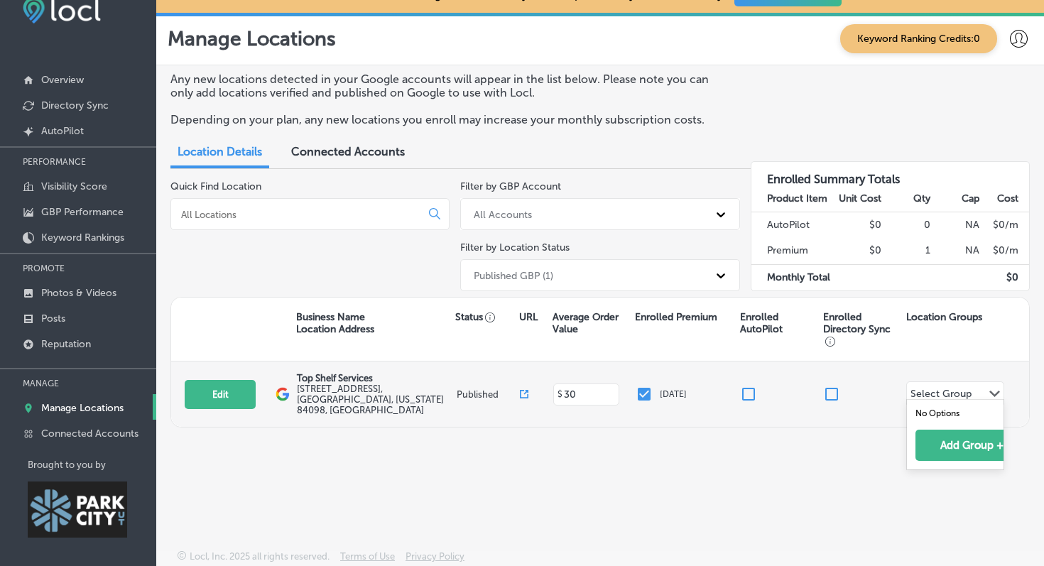
click at [933, 395] on div "Select Group" at bounding box center [940, 396] width 61 height 16
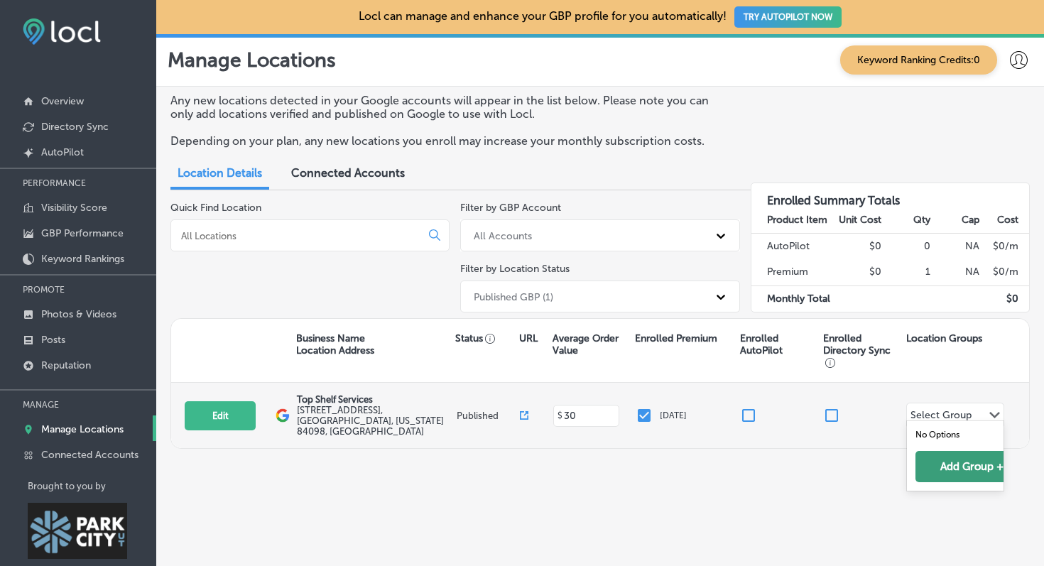
scroll to position [0, 25]
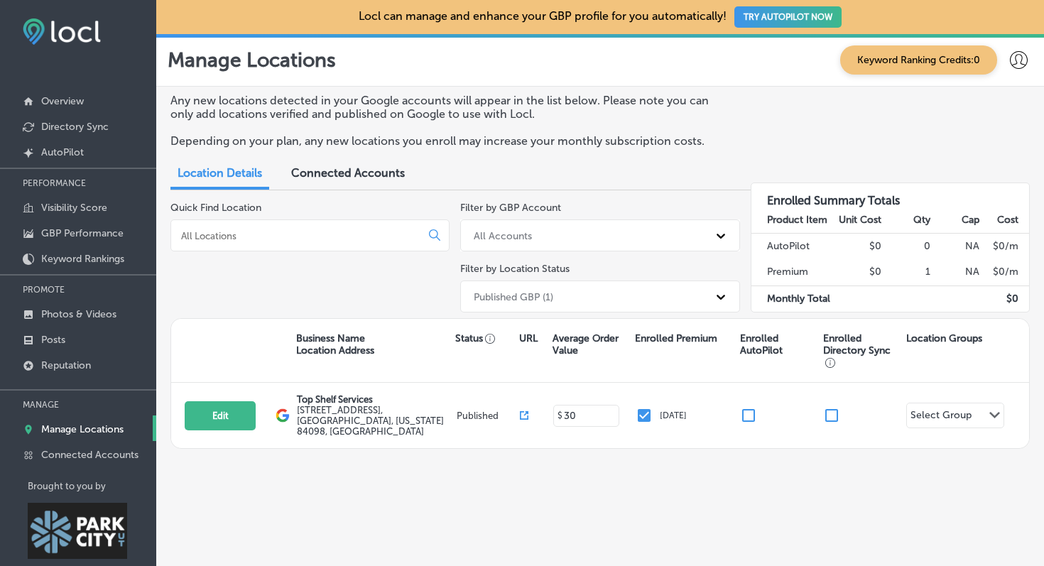
click at [241, 276] on div "Quick Find Location" at bounding box center [309, 260] width 279 height 116
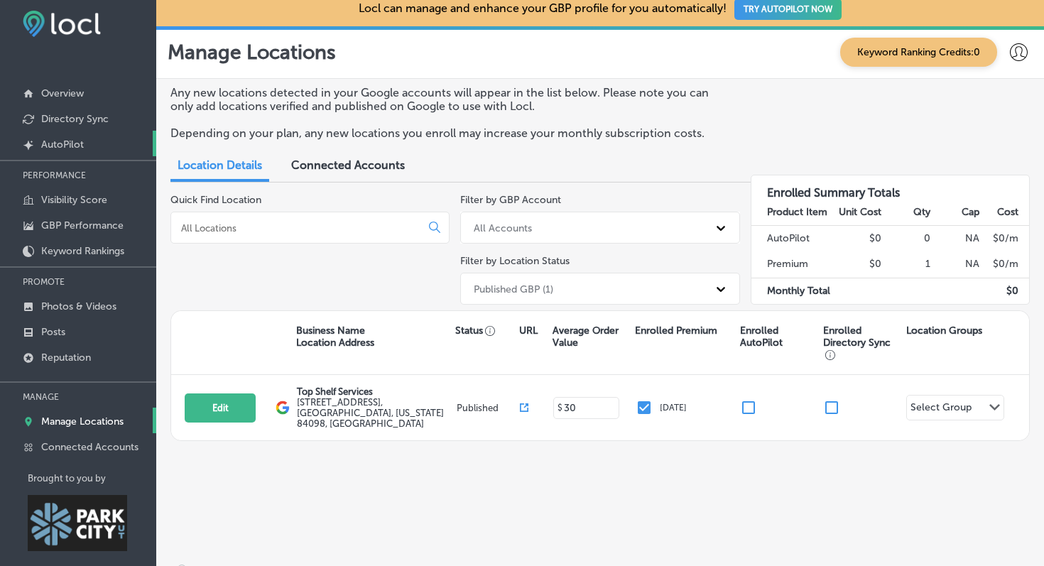
click at [58, 144] on p "AutoPilot" at bounding box center [62, 144] width 43 height 12
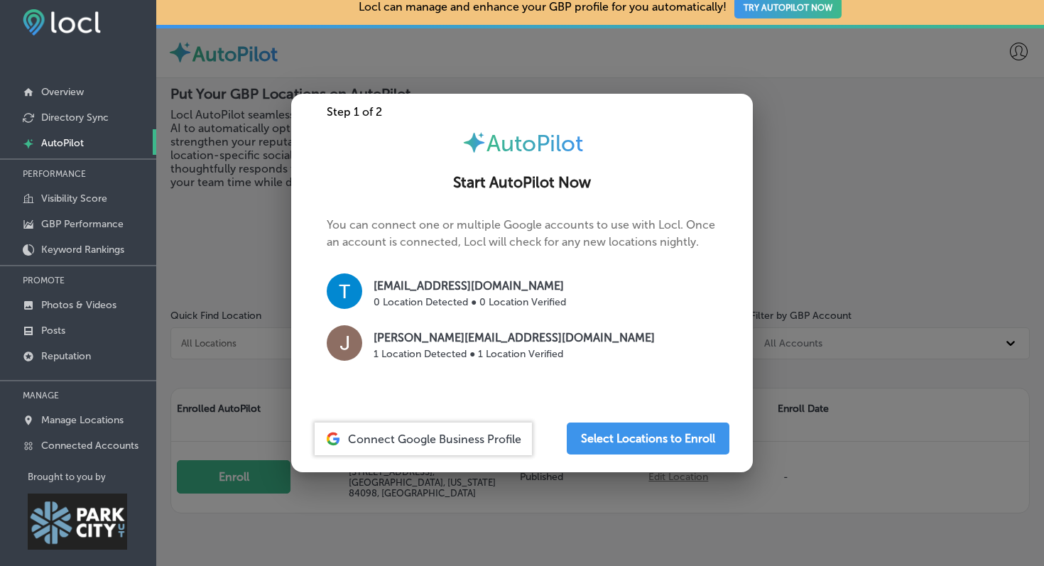
click at [348, 349] on img at bounding box center [345, 343] width 36 height 36
click at [430, 347] on p "1 Location Detected ● 1 Location Verified" at bounding box center [513, 353] width 281 height 15
click at [611, 444] on button "Select Locations to Enroll" at bounding box center [648, 438] width 163 height 32
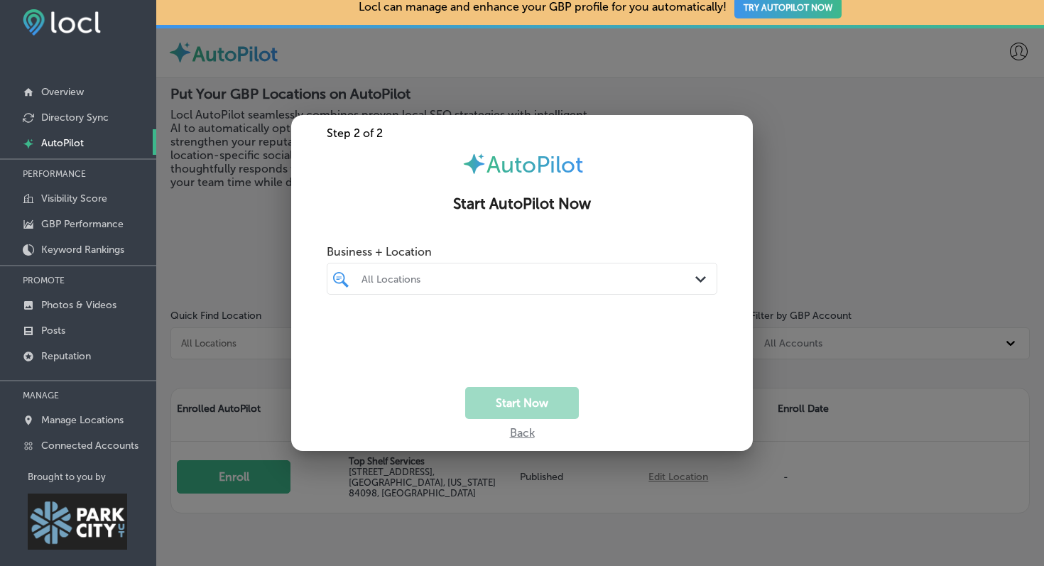
click at [416, 278] on div "All Locations" at bounding box center [528, 279] width 335 height 12
click at [349, 328] on input "checkbox" at bounding box center [343, 332] width 17 height 17
click at [415, 332] on label "Top Shelf Services" at bounding box center [416, 330] width 115 height 12
click at [349, 408] on div "Start Now" at bounding box center [522, 403] width 462 height 32
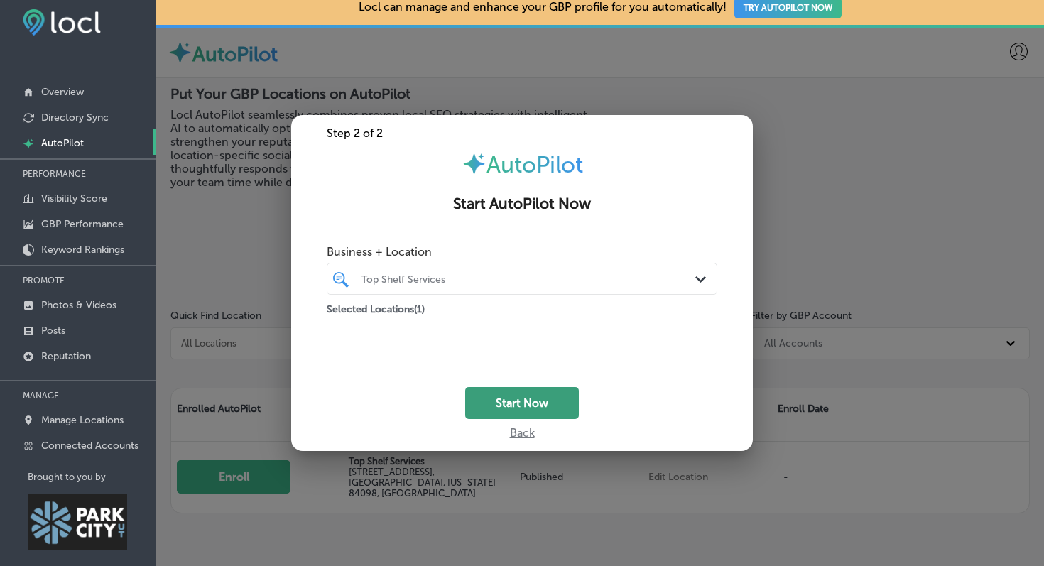
click at [515, 400] on button "Start Now" at bounding box center [522, 403] width 114 height 32
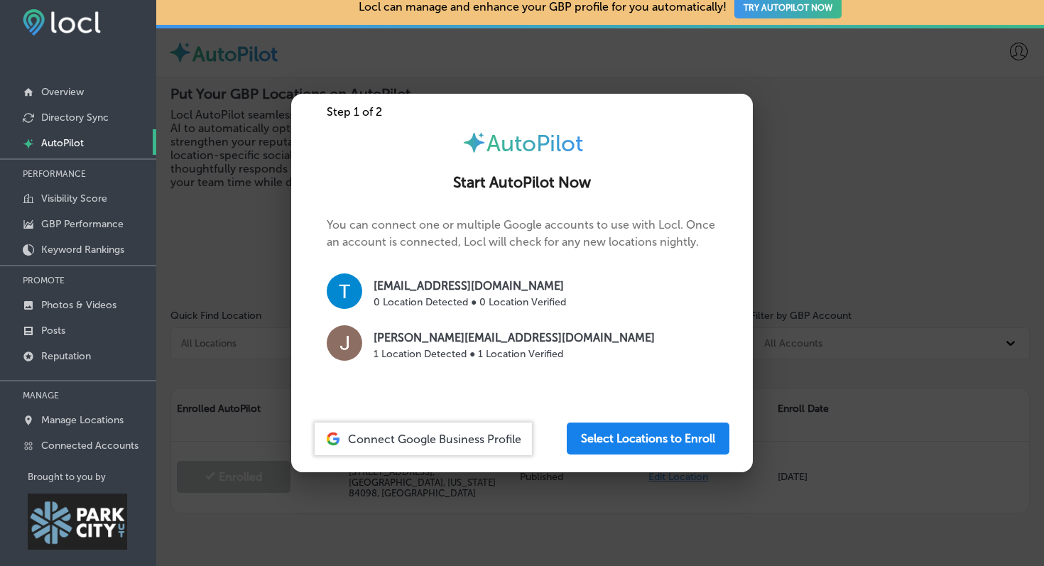
click at [670, 430] on button "Select Locations to Enroll" at bounding box center [648, 438] width 163 height 32
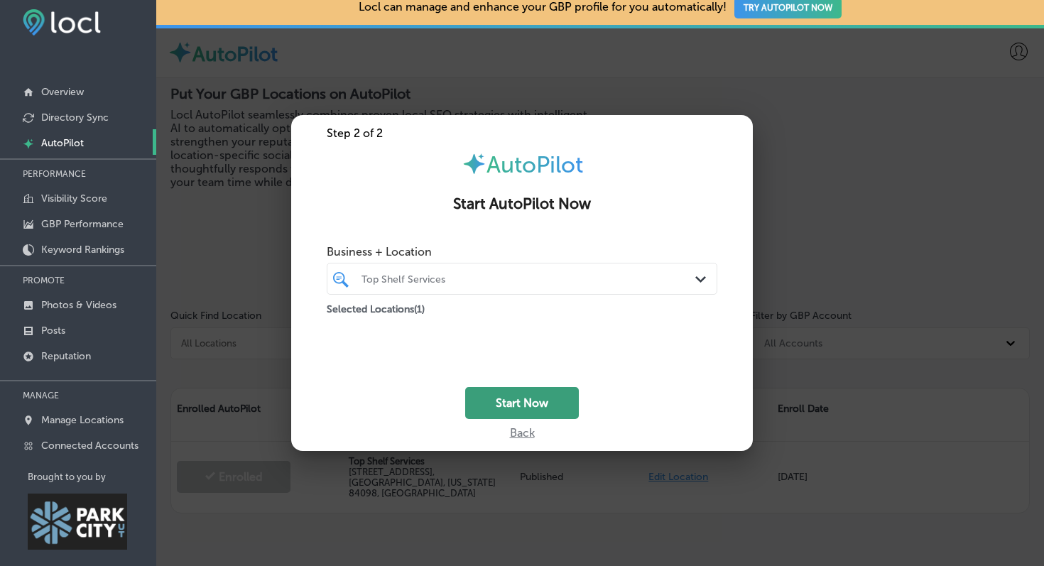
click at [553, 412] on button "Start Now" at bounding box center [522, 403] width 114 height 32
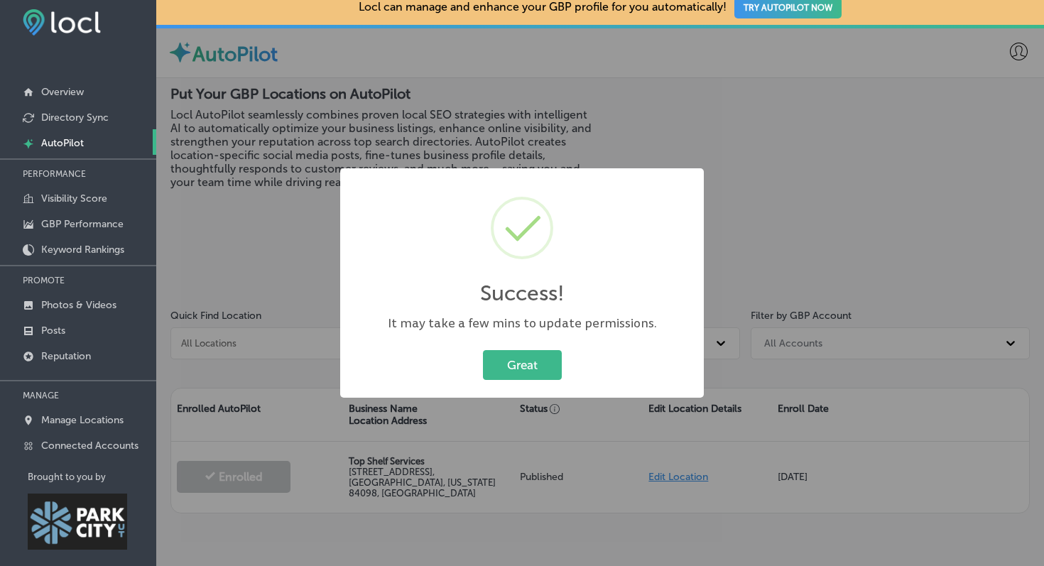
click at [543, 377] on button "Great" at bounding box center [522, 364] width 79 height 29
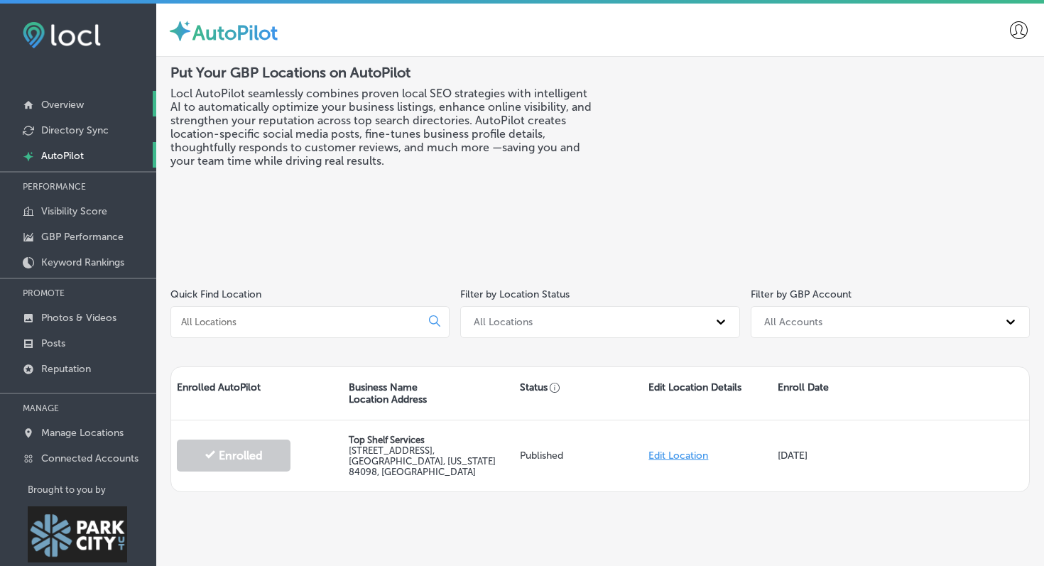
click at [57, 101] on p "Overview" at bounding box center [62, 105] width 43 height 12
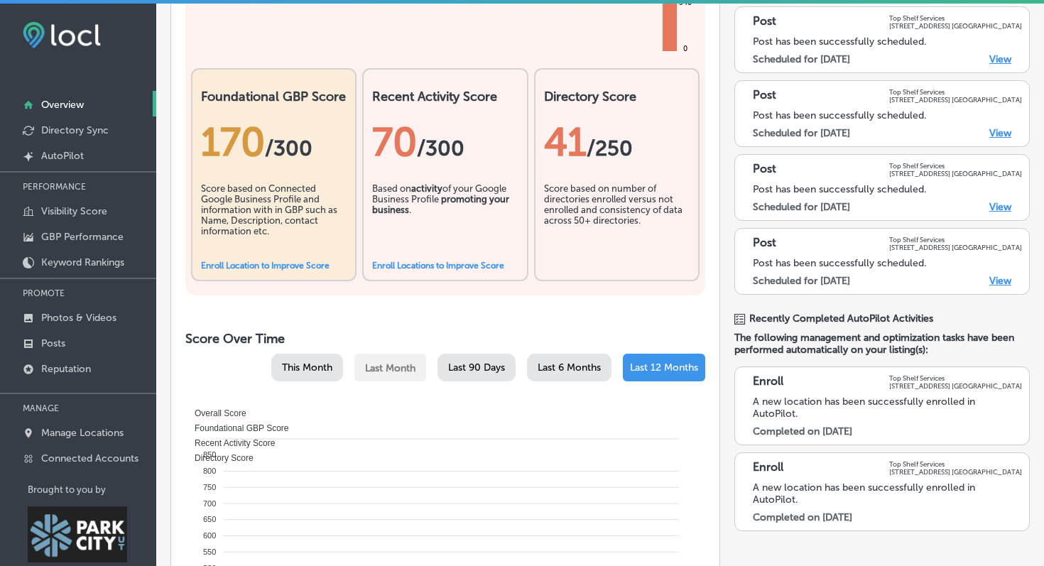
scroll to position [217, 0]
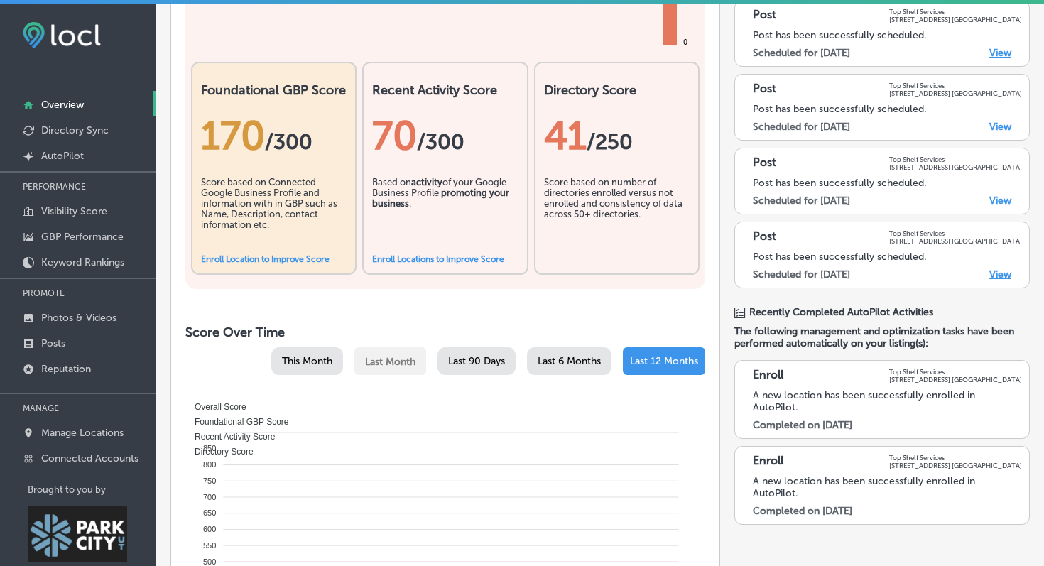
click at [1000, 273] on link "View" at bounding box center [1000, 274] width 22 height 12
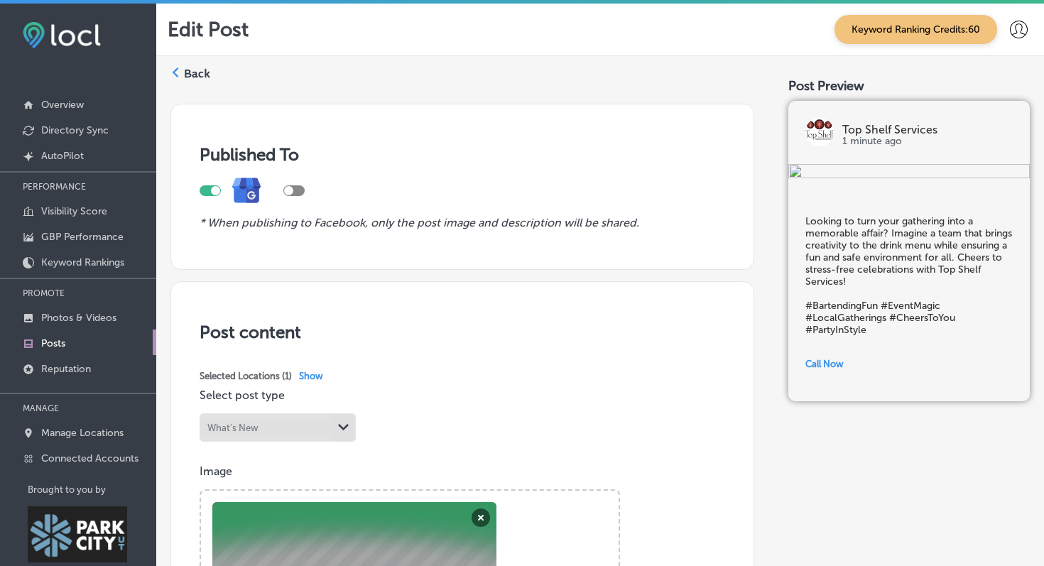
click at [219, 189] on div at bounding box center [215, 190] width 9 height 9
checkbox input "false"
click at [187, 80] on label "Back" at bounding box center [197, 74] width 26 height 16
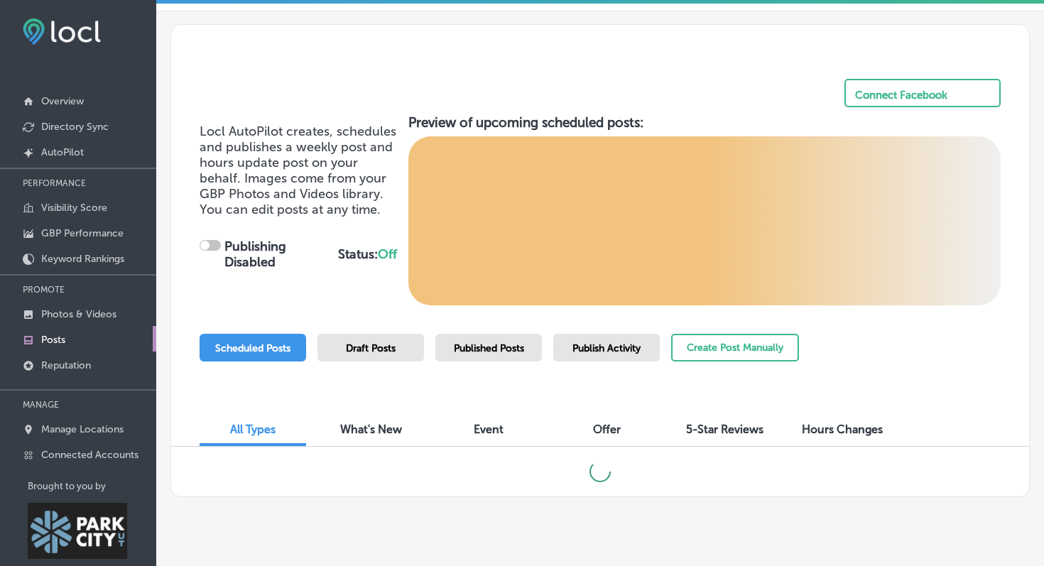
scroll to position [25, 0]
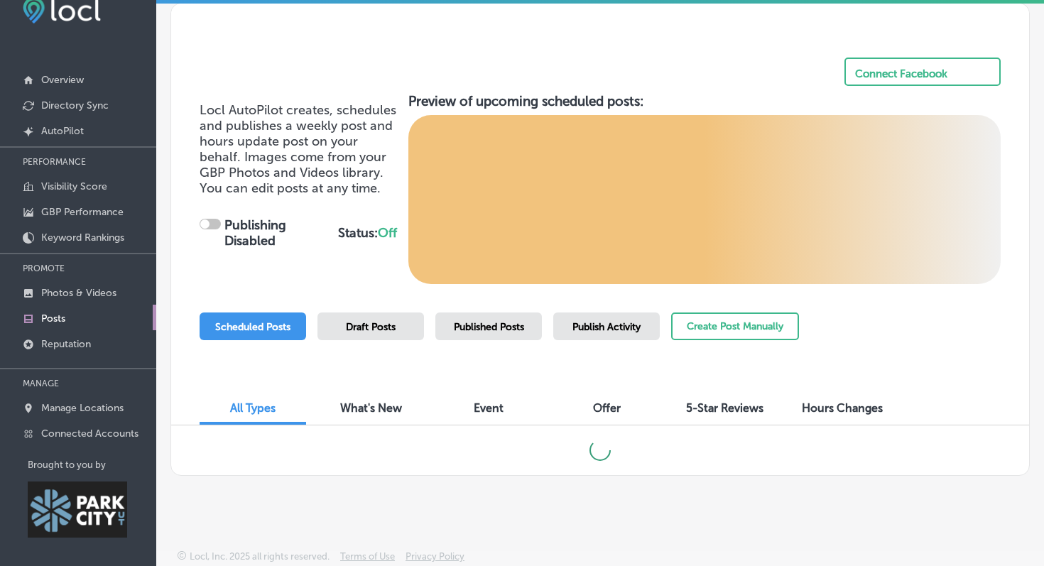
checkbox input "true"
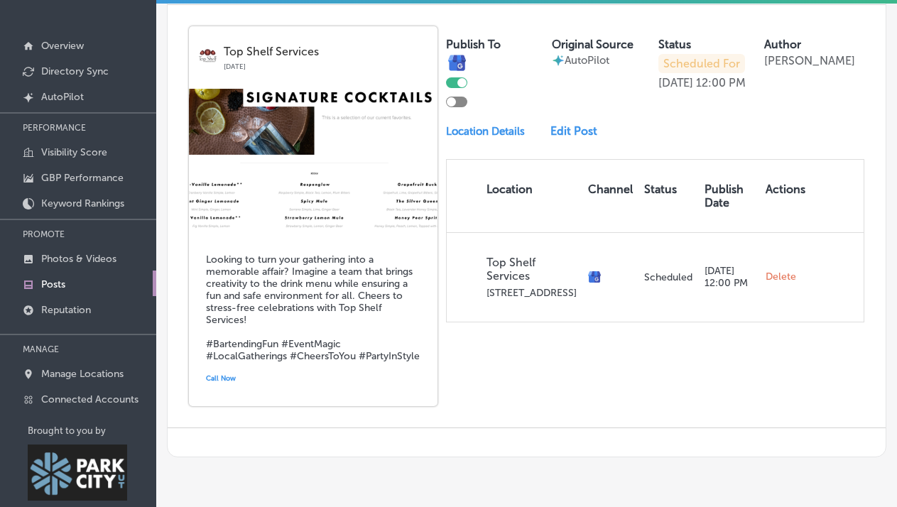
scroll to position [62, 0]
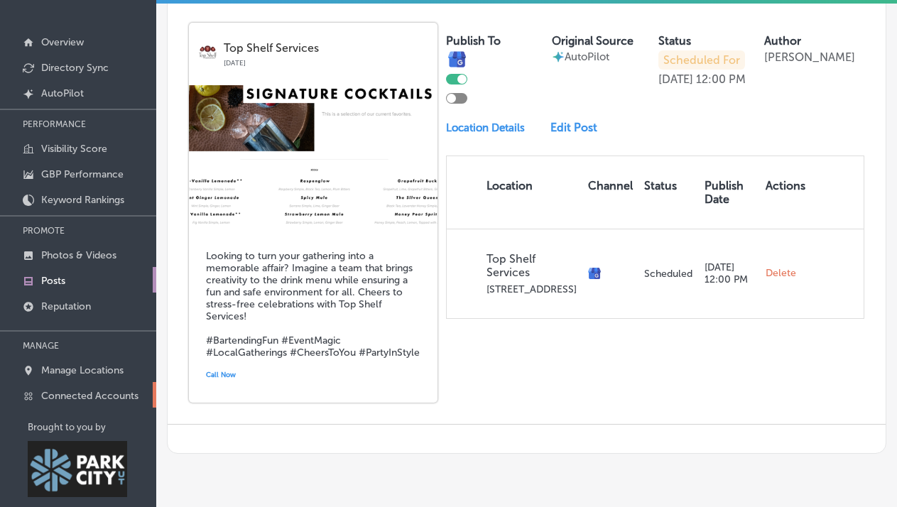
click at [47, 395] on p "Connected Accounts" at bounding box center [89, 396] width 97 height 12
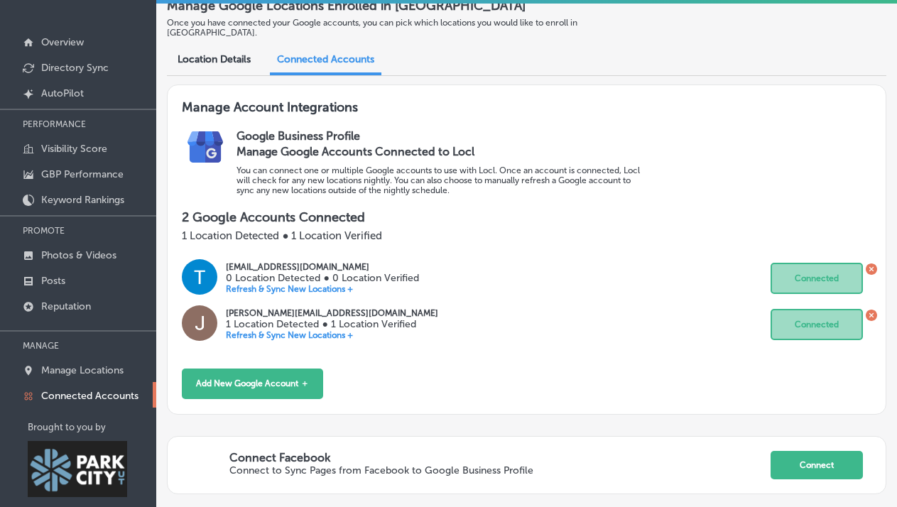
click at [873, 263] on icon at bounding box center [871, 268] width 11 height 11
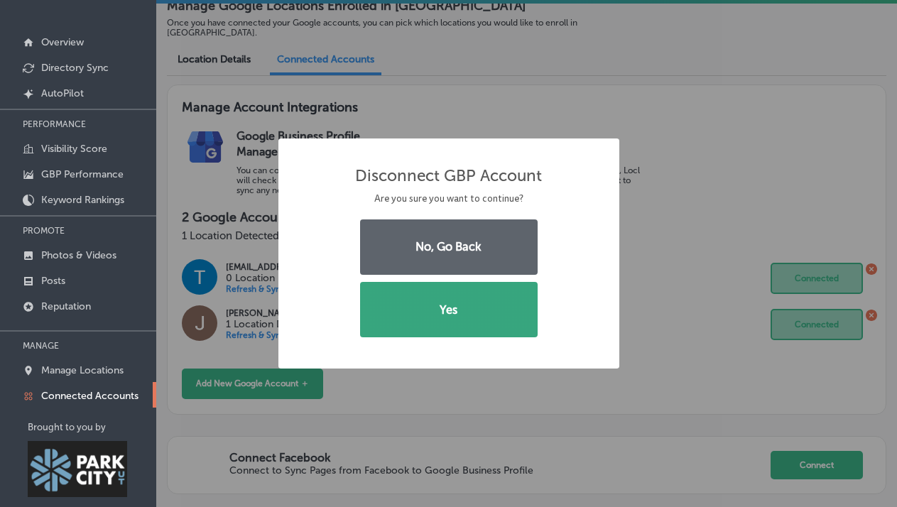
click at [457, 322] on button "Yes" at bounding box center [449, 309] width 178 height 55
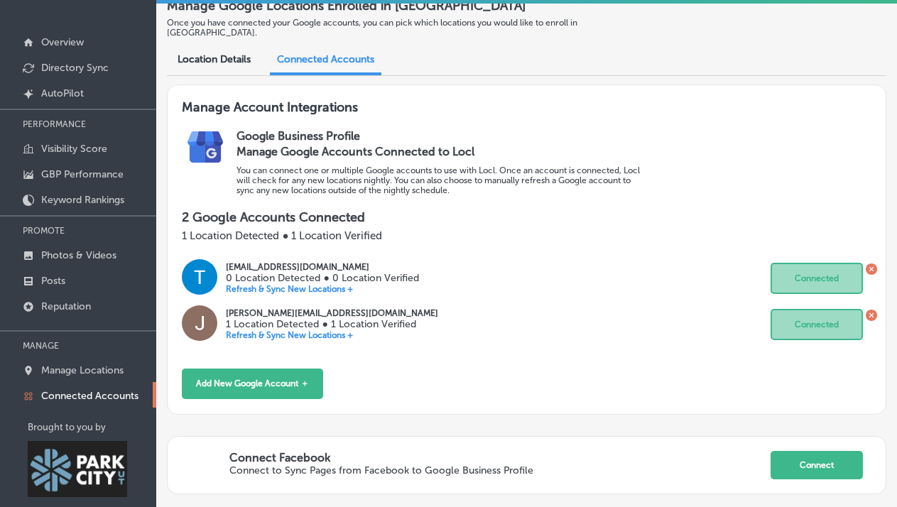
click at [872, 313] on icon at bounding box center [870, 315] width 4 height 4
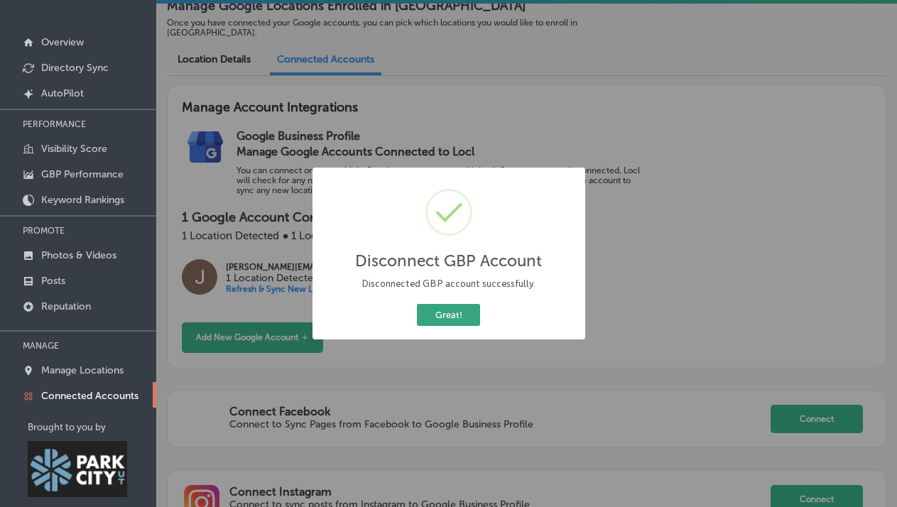
click at [445, 320] on button "Great!" at bounding box center [448, 315] width 63 height 22
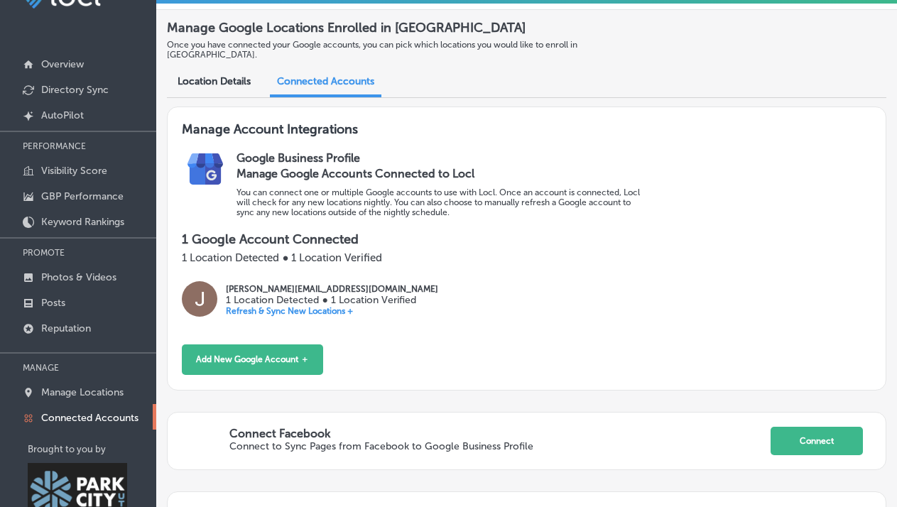
scroll to position [41, 0]
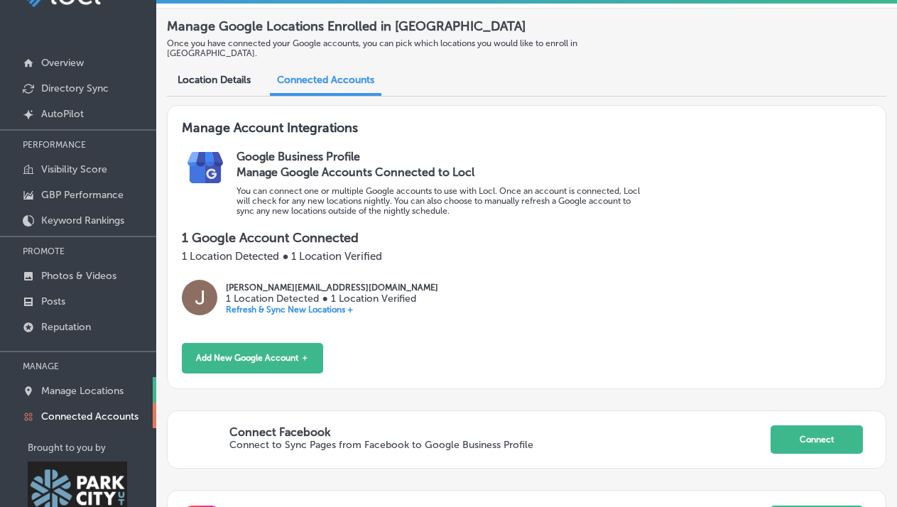
click at [77, 390] on p "Manage Locations" at bounding box center [82, 391] width 82 height 12
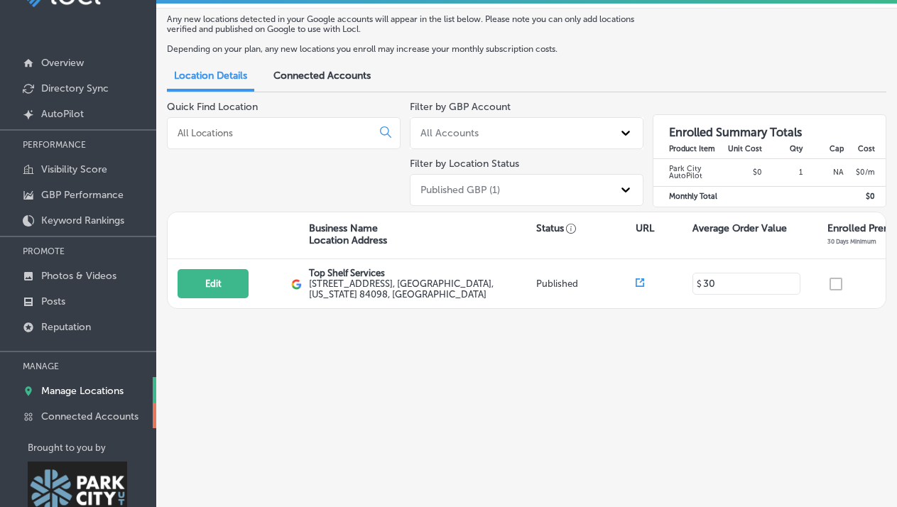
click at [75, 414] on p "Connected Accounts" at bounding box center [89, 416] width 97 height 12
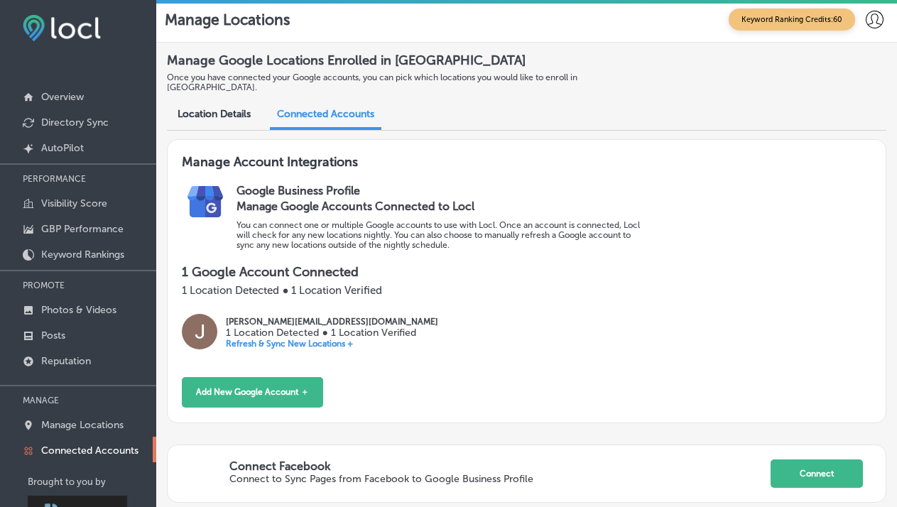
scroll to position [3, 0]
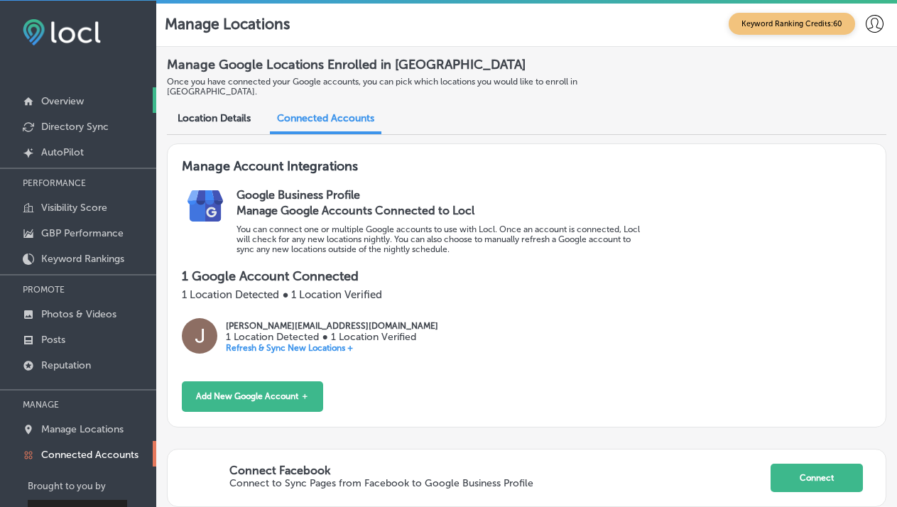
click at [58, 98] on p "Overview" at bounding box center [62, 101] width 43 height 12
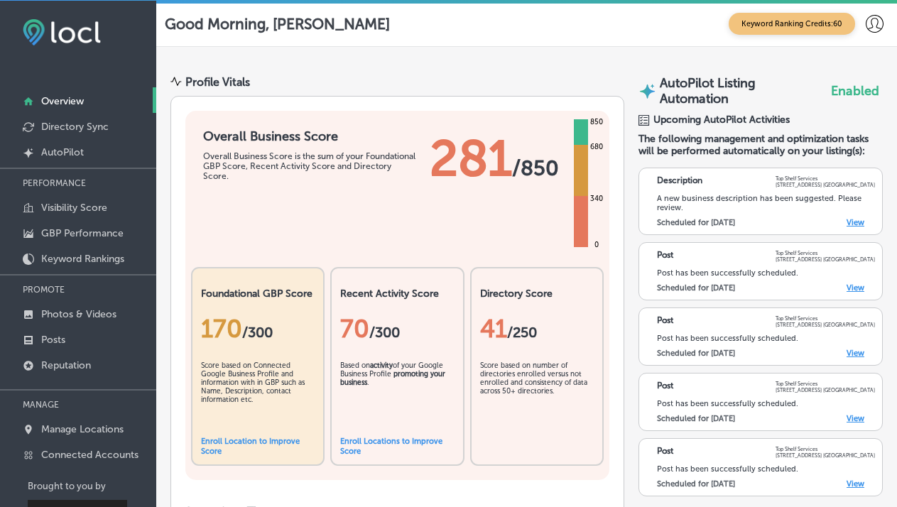
click at [697, 271] on div "Post has been successfully scheduled." at bounding box center [766, 272] width 218 height 9
click at [860, 293] on div "Post Top Shelf Services 6436 North Business Loop Road , Suite C Park City Post …" at bounding box center [760, 271] width 244 height 58
click at [854, 289] on link "View" at bounding box center [855, 287] width 18 height 9
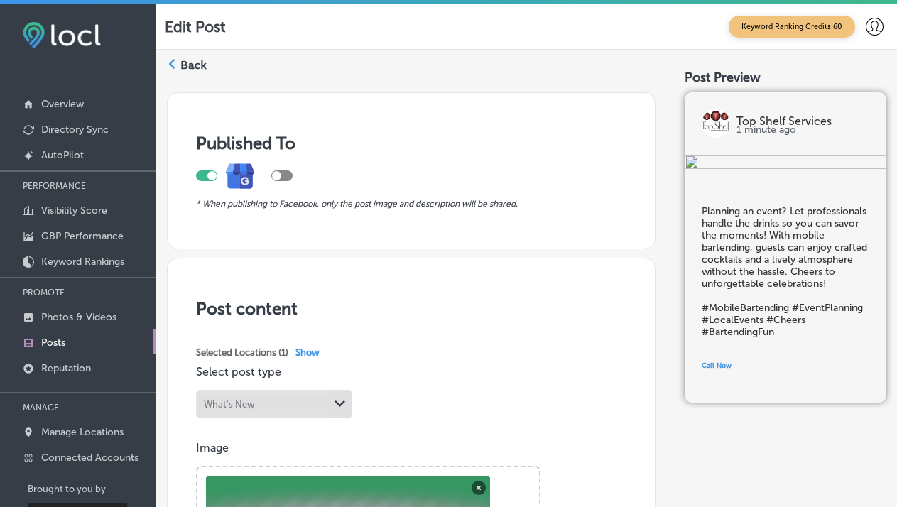
click at [206, 175] on div at bounding box center [206, 175] width 21 height 11
checkbox input "false"
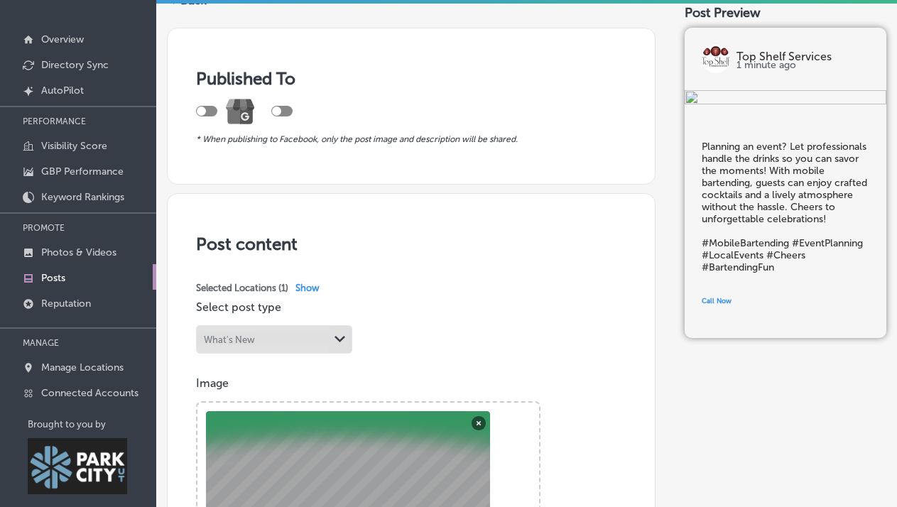
scroll to position [82, 0]
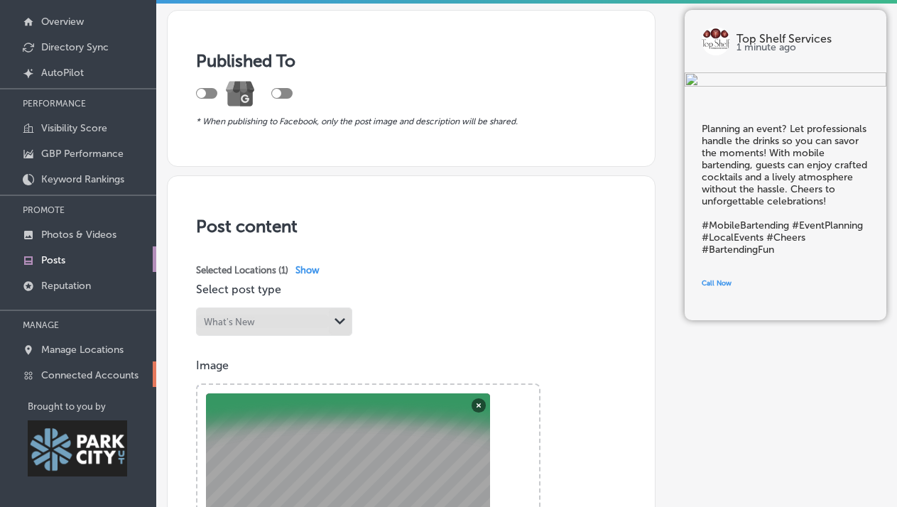
click at [63, 378] on p "Connected Accounts" at bounding box center [89, 375] width 97 height 12
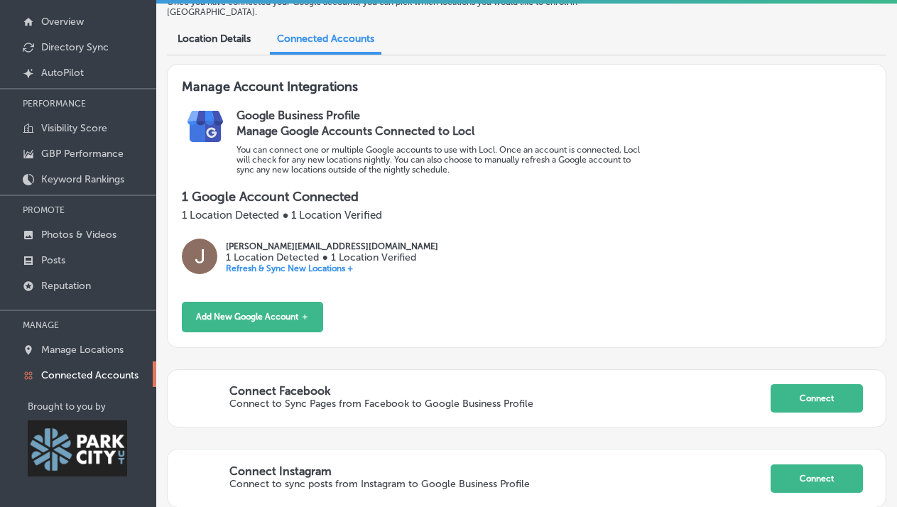
click at [314, 263] on p "Refresh & Sync New Locations +" at bounding box center [332, 268] width 212 height 10
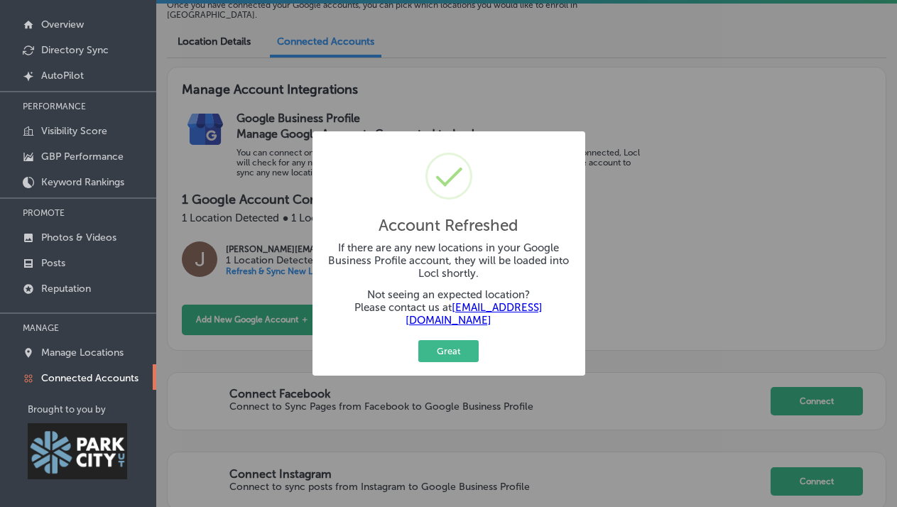
click at [293, 359] on div "Account Refreshed × If there are any new locations in your Google Business Prof…" at bounding box center [448, 253] width 897 height 507
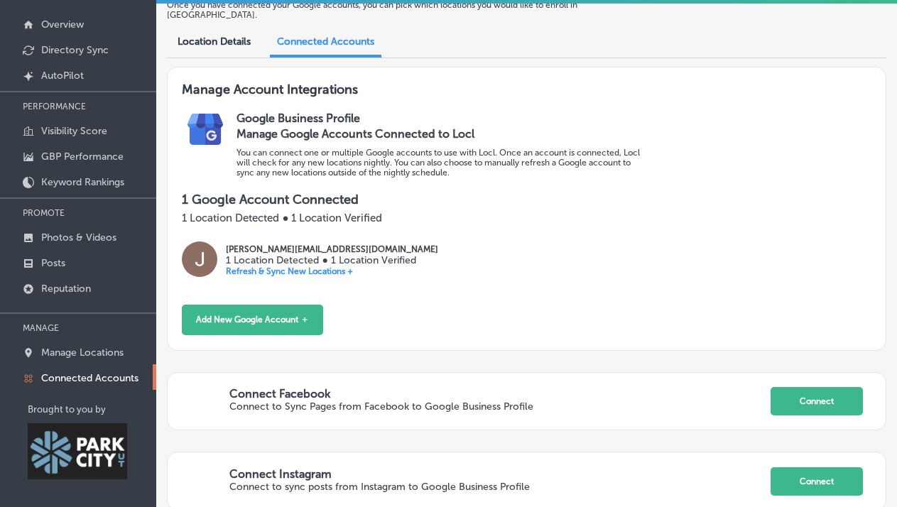
click at [194, 40] on div "Location Details" at bounding box center [214, 42] width 94 height 29
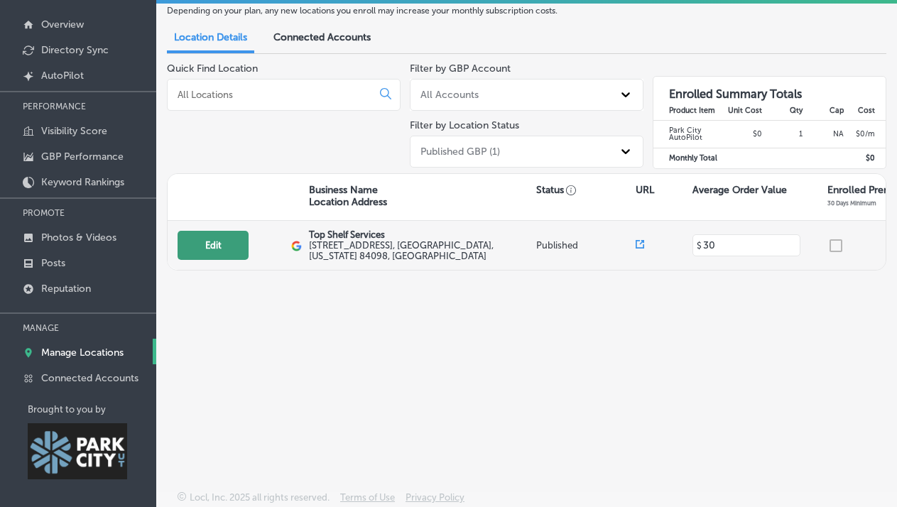
click at [195, 243] on button "Edit" at bounding box center [213, 245] width 71 height 29
select select "US"
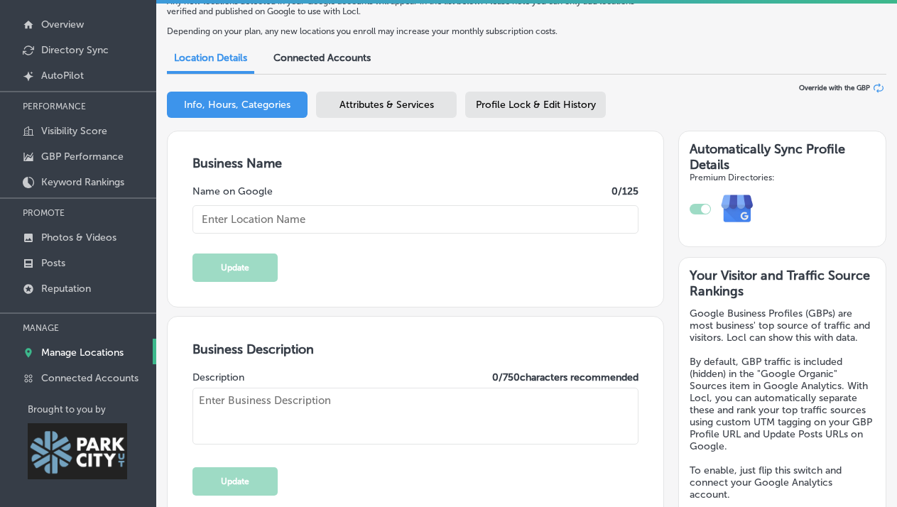
type input "Top Shelf Services"
type textarea "Top Shelf Services elevates events with expert mobile bartending tailored to ea…"
type input "[STREET_ADDRESS]"
type input "Suite C"
type input "[GEOGRAPHIC_DATA]"
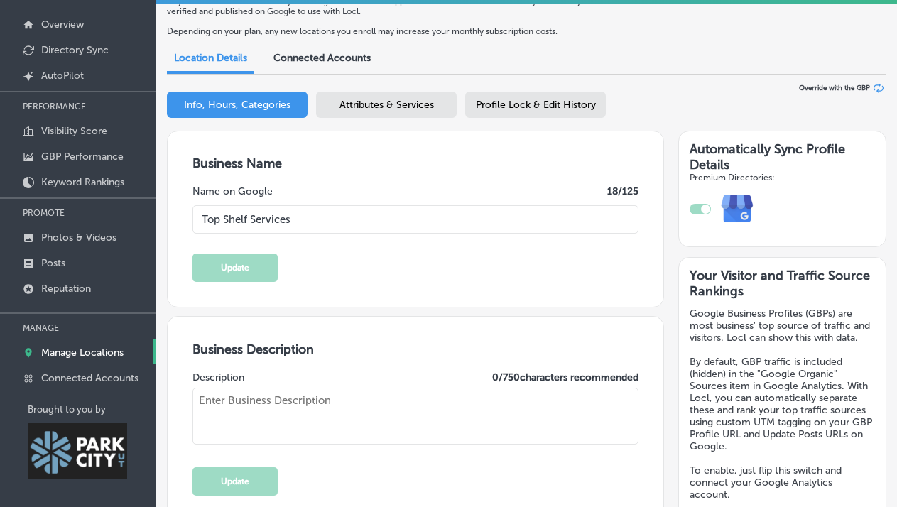
type input "84098"
type input "US"
checkbox input "true"
type textarea "Top Shelf Services offers mobile bartending services to help their clients exec…"
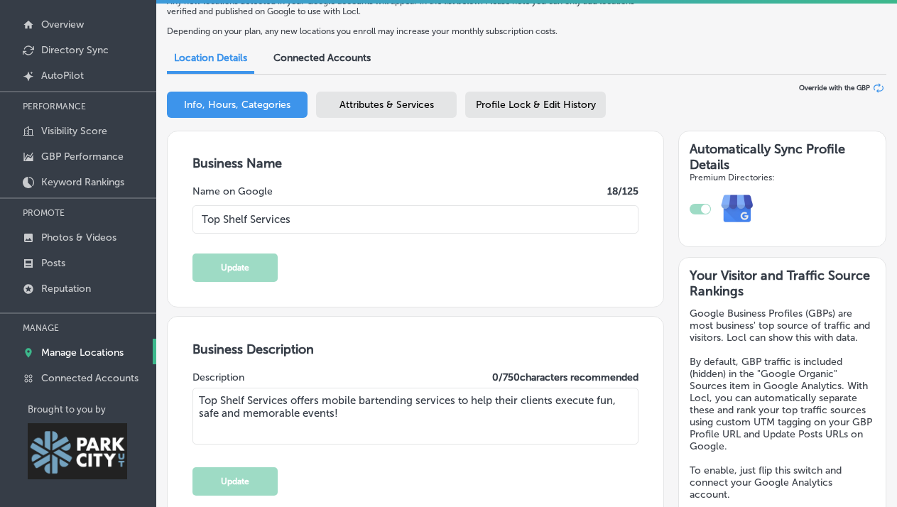
type input "[PHONE_NUMBER]"
type input "[URL][DOMAIN_NAME]"
type input "30"
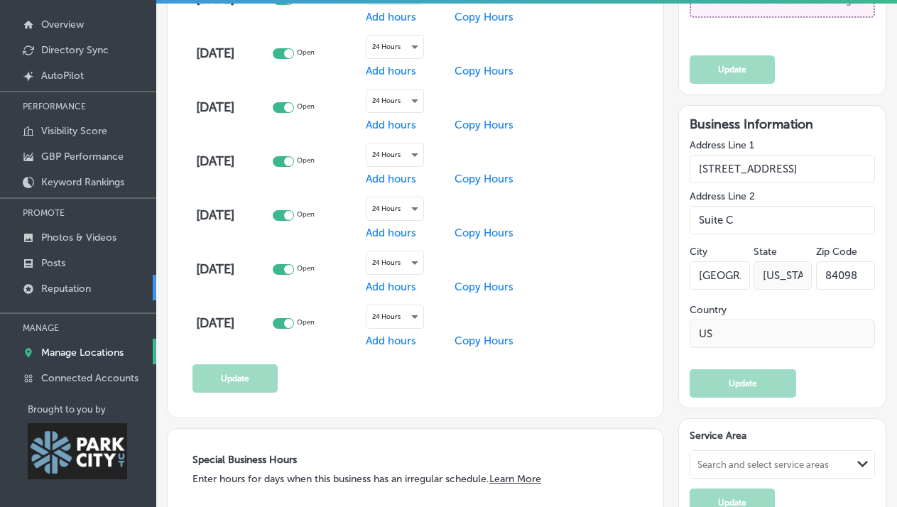
scroll to position [983, 0]
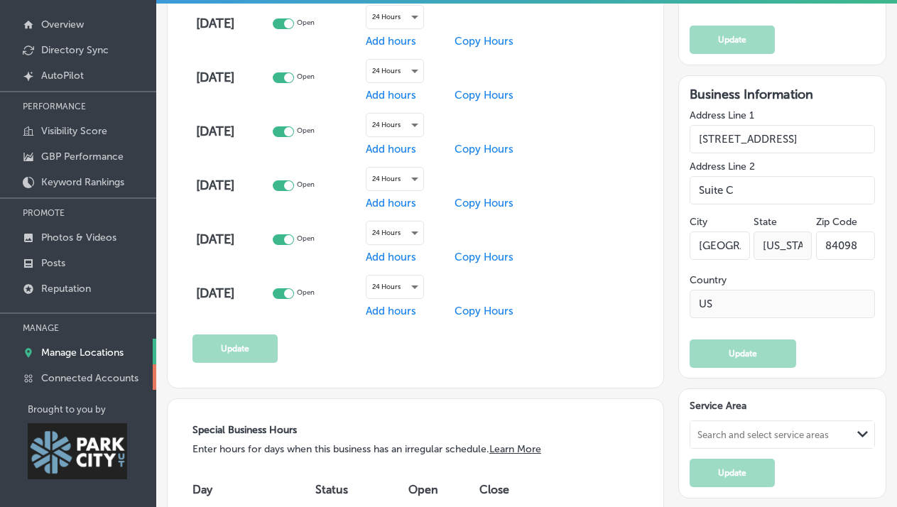
click at [63, 376] on p "Connected Accounts" at bounding box center [89, 378] width 97 height 12
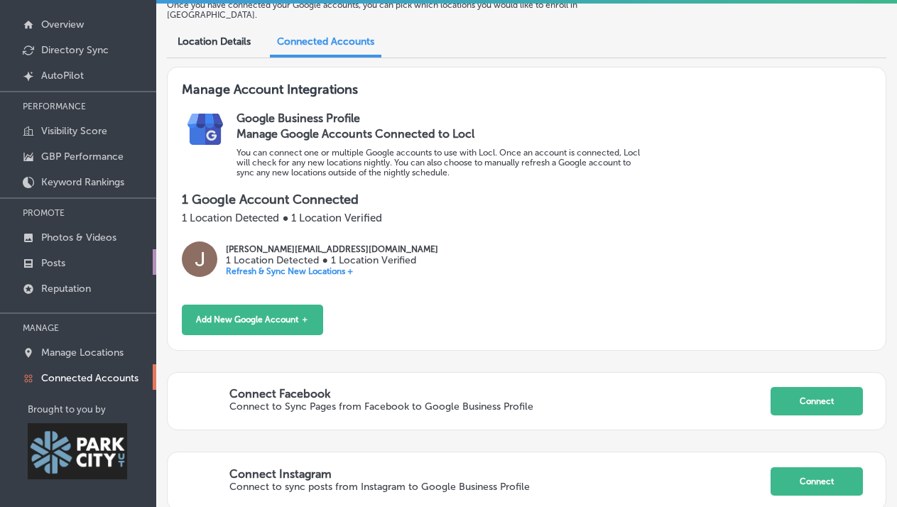
click at [62, 265] on p "Posts" at bounding box center [53, 263] width 24 height 12
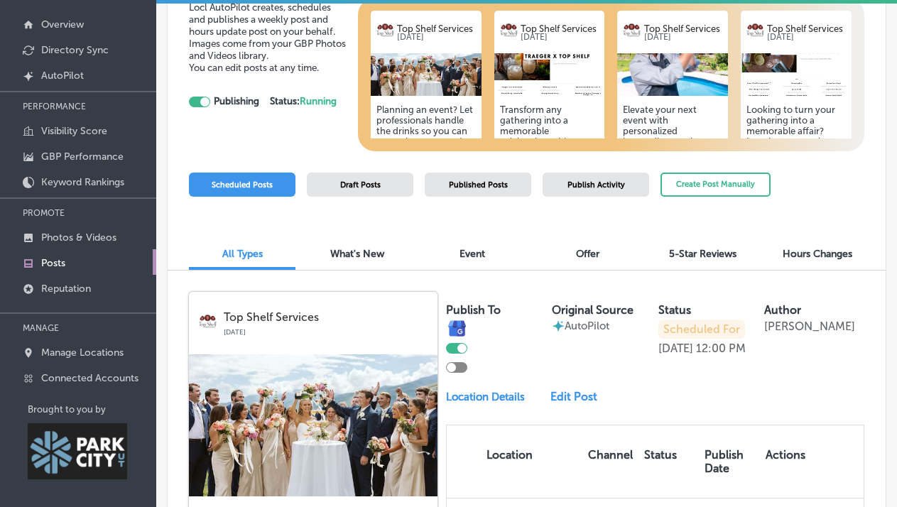
scroll to position [82, 0]
click at [595, 178] on div "Publish Activity" at bounding box center [595, 184] width 107 height 24
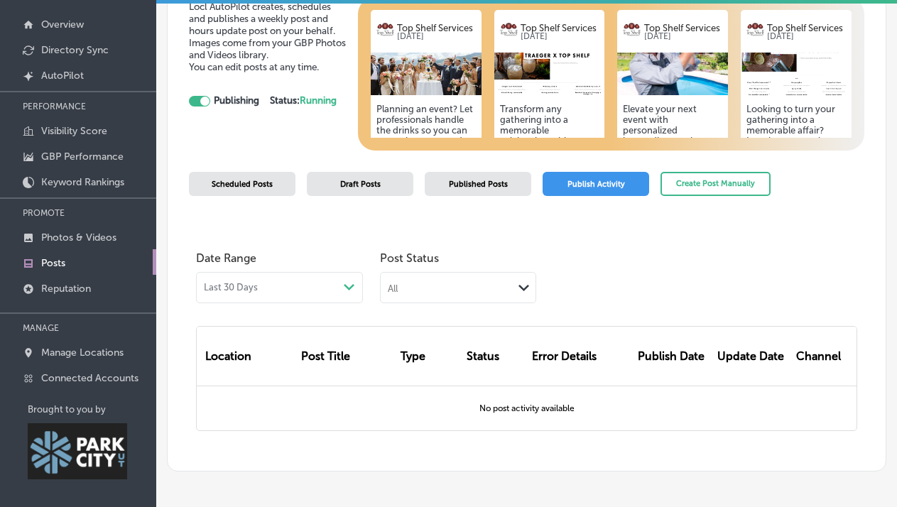
click at [485, 185] on span "Published Posts" at bounding box center [478, 184] width 59 height 9
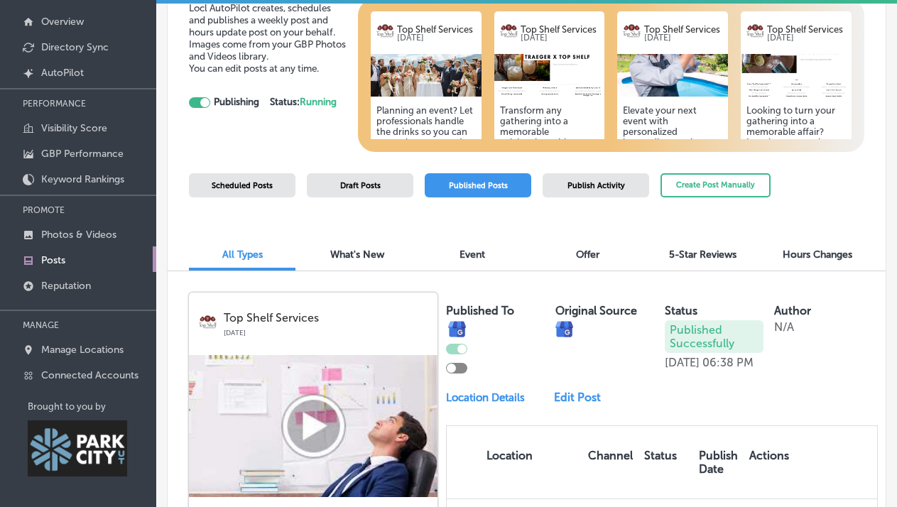
scroll to position [77, 0]
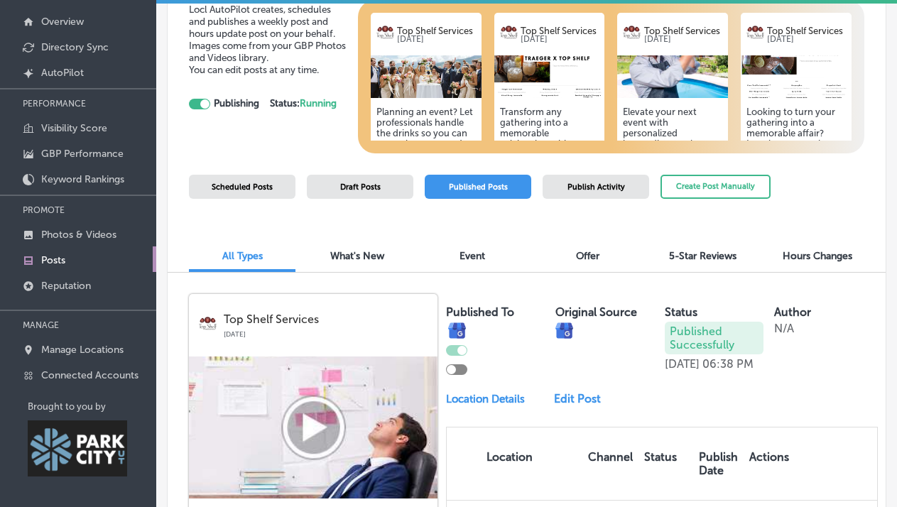
click at [374, 199] on div "Scheduled Posts Draft Posts Published Posts Publish Activity Create Post Manual…" at bounding box center [479, 202] width 581 height 55
click at [365, 190] on span "Draft Posts" at bounding box center [360, 186] width 40 height 9
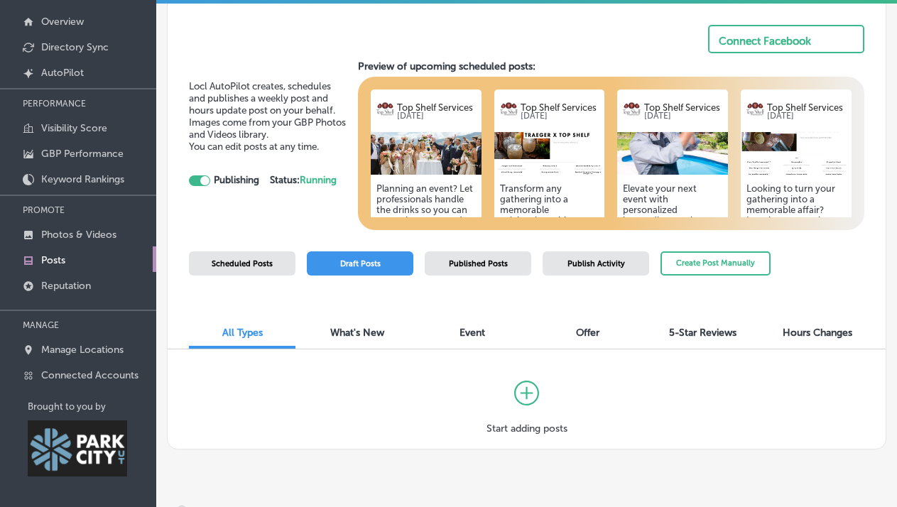
scroll to position [3, 0]
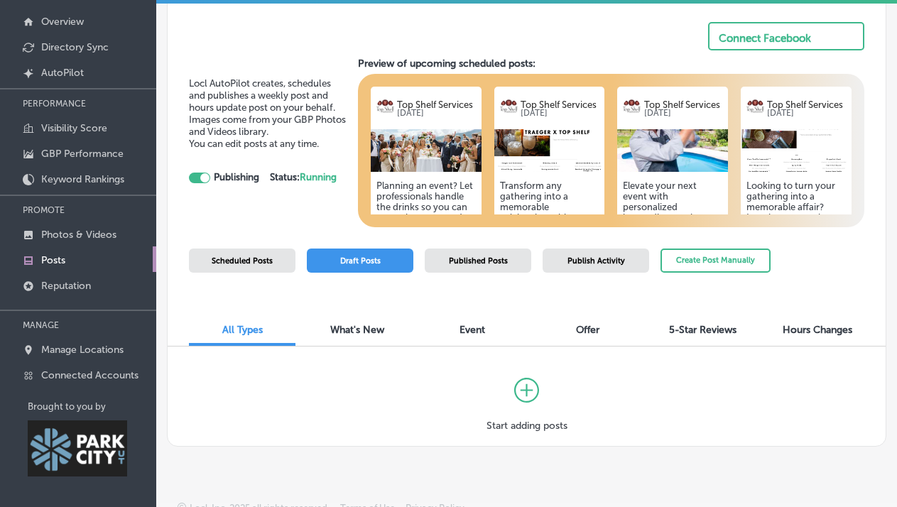
click at [271, 266] on div "Scheduled Posts" at bounding box center [242, 261] width 107 height 24
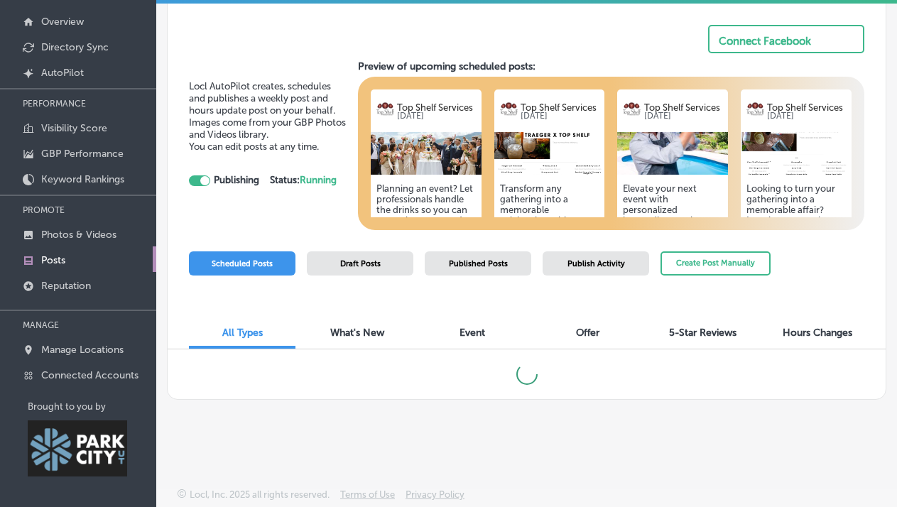
scroll to position [0, 0]
click at [209, 178] on div at bounding box center [204, 180] width 9 height 9
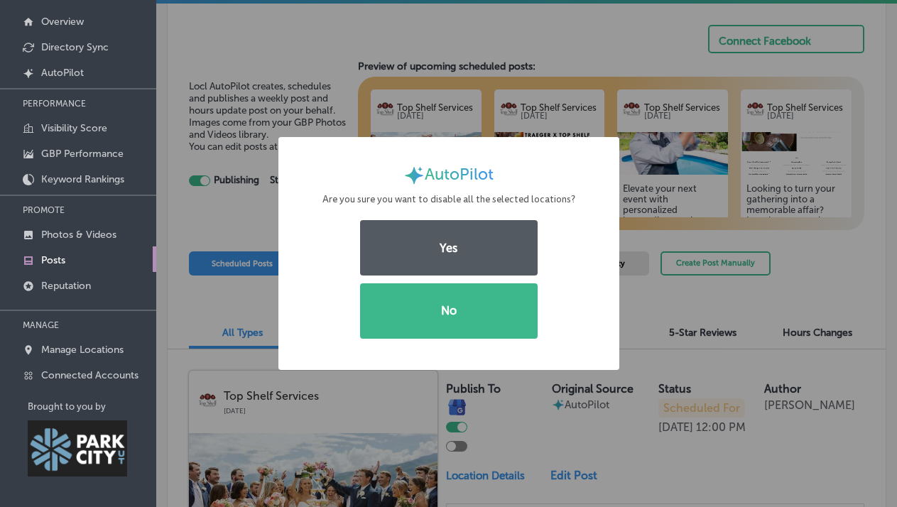
click at [489, 251] on button "Yes" at bounding box center [449, 247] width 178 height 55
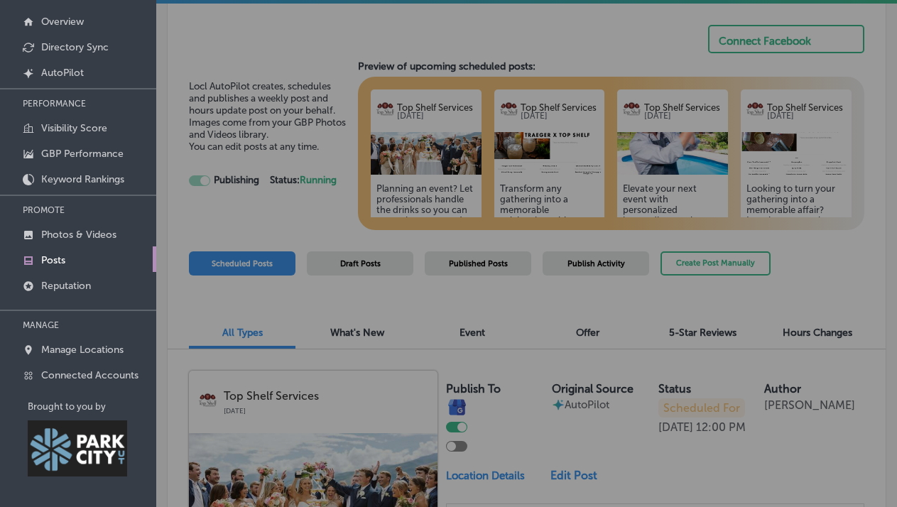
checkbox input "false"
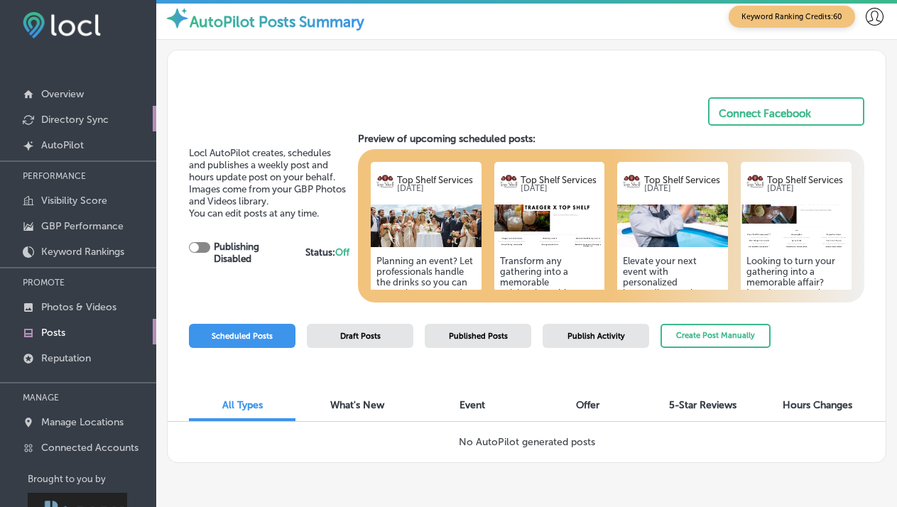
scroll to position [28, 0]
